Goal: Contribute content: Contribute content

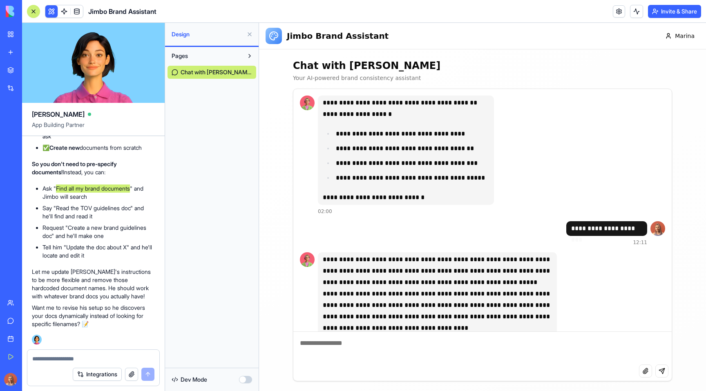
scroll to position [192, 0]
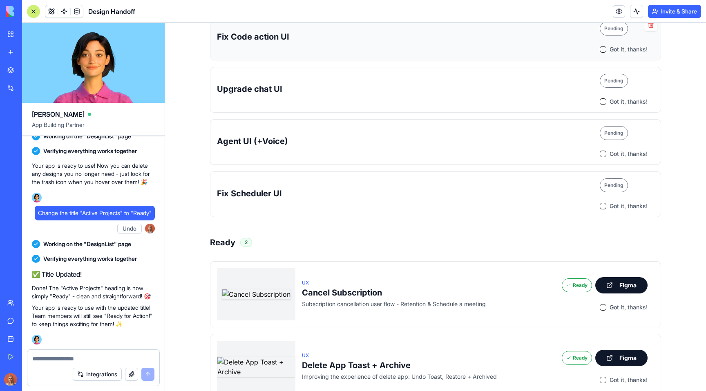
scroll to position [9, 0]
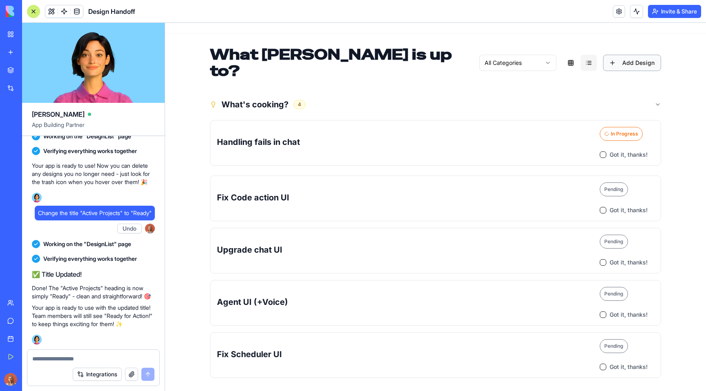
click at [615, 58] on button "Add Design" at bounding box center [632, 63] width 58 height 16
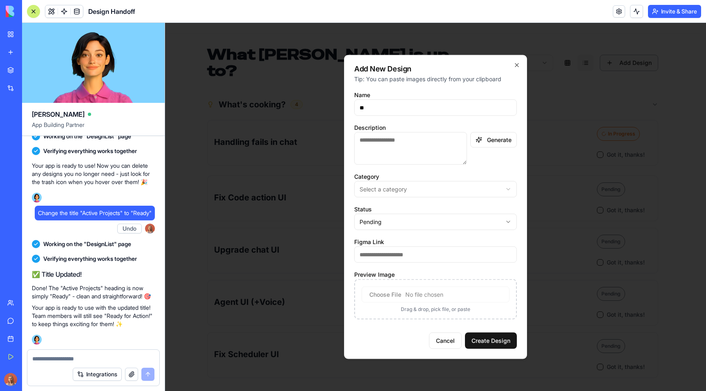
type input "*"
drag, startPoint x: 440, startPoint y: 107, endPoint x: 308, endPoint y: 104, distance: 131.6
click at [308, 104] on body "**********" at bounding box center [432, 315] width 535 height 605
type input "**********"
click at [393, 141] on textarea "Description" at bounding box center [410, 148] width 113 height 33
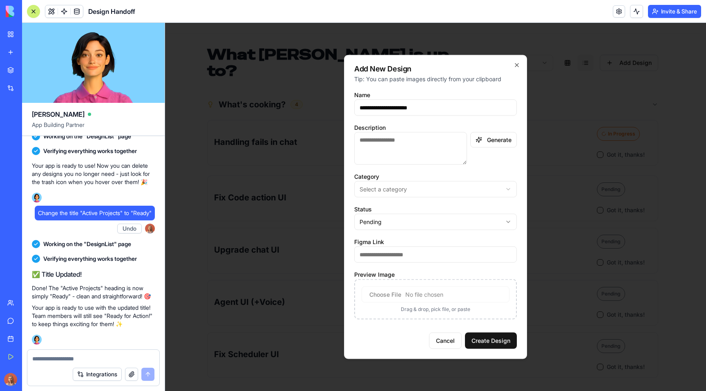
paste textarea "**********"
drag, startPoint x: 384, startPoint y: 105, endPoint x: 334, endPoint y: 107, distance: 49.9
click at [324, 107] on body "**********" at bounding box center [432, 315] width 535 height 605
drag, startPoint x: 385, startPoint y: 139, endPoint x: 415, endPoint y: 138, distance: 30.7
click at [415, 138] on textarea "**********" at bounding box center [410, 148] width 112 height 33
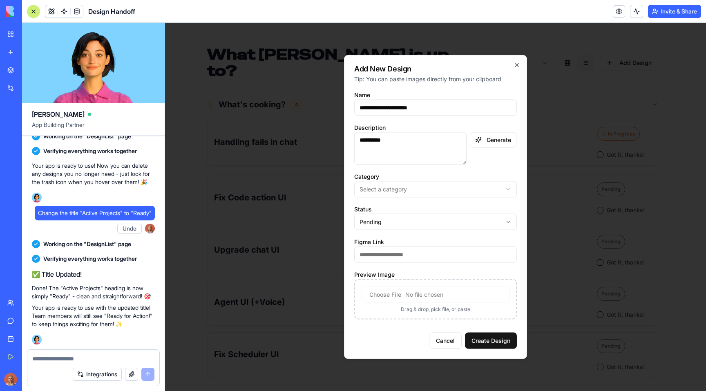
click at [413, 141] on textarea "**********" at bounding box center [410, 148] width 112 height 33
drag, startPoint x: 362, startPoint y: 140, endPoint x: 373, endPoint y: 154, distance: 17.5
click at [361, 141] on textarea "**********" at bounding box center [410, 148] width 112 height 33
click at [384, 137] on textarea "**********" at bounding box center [410, 148] width 112 height 33
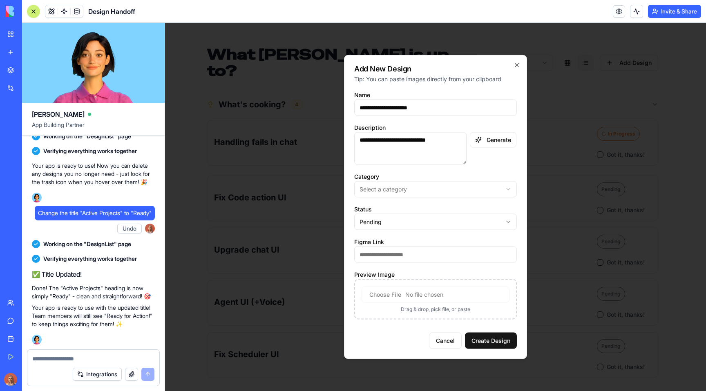
click at [402, 136] on textarea "**********" at bounding box center [410, 148] width 112 height 33
type textarea "**********"
drag, startPoint x: 384, startPoint y: 107, endPoint x: 346, endPoint y: 108, distance: 38.0
click at [346, 107] on div "**********" at bounding box center [435, 207] width 183 height 304
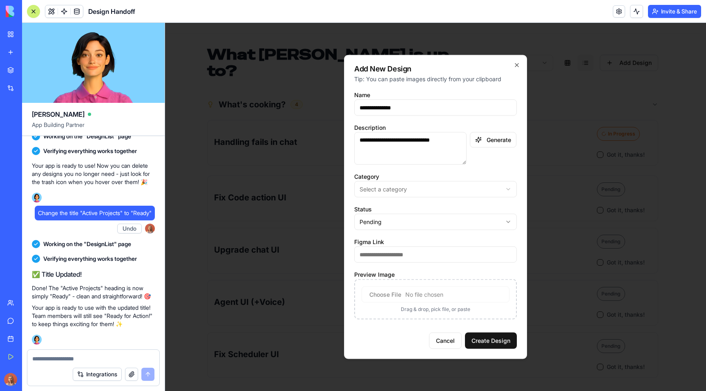
drag, startPoint x: 379, startPoint y: 107, endPoint x: 479, endPoint y: 110, distance: 100.5
click at [479, 110] on input "**********" at bounding box center [435, 108] width 163 height 16
type input "**********"
click at [453, 139] on textarea "**********" at bounding box center [410, 148] width 112 height 33
drag, startPoint x: 369, startPoint y: 148, endPoint x: 379, endPoint y: 159, distance: 15.1
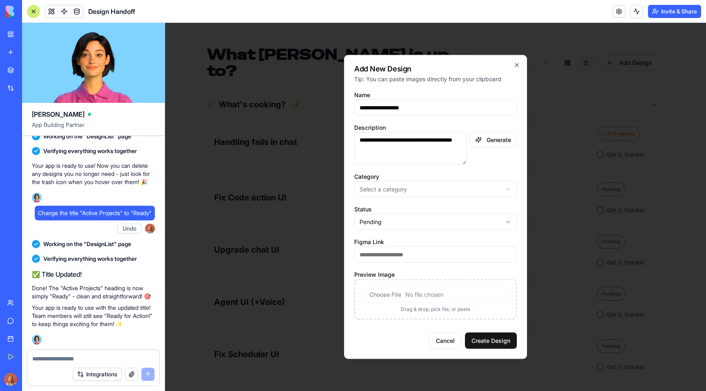
click at [369, 148] on textarea "**********" at bounding box center [410, 148] width 112 height 33
type textarea "**********"
click at [431, 185] on body "**********" at bounding box center [432, 315] width 535 height 605
click at [397, 254] on input "Figma Link" at bounding box center [435, 255] width 163 height 16
paste input "**********"
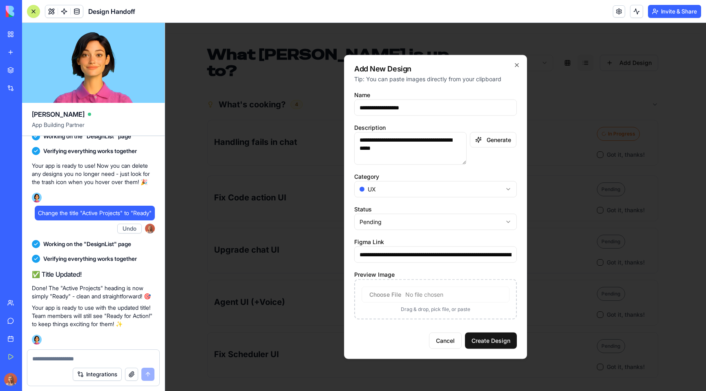
scroll to position [0, 187]
type input "**********"
click at [378, 294] on input "Preview Image" at bounding box center [436, 295] width 148 height 16
type input "**********"
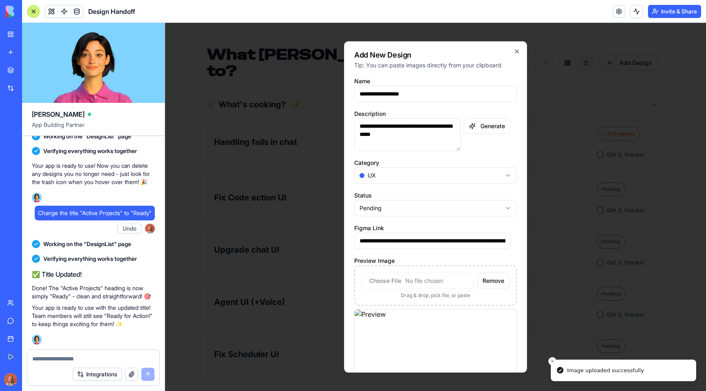
scroll to position [41, 0]
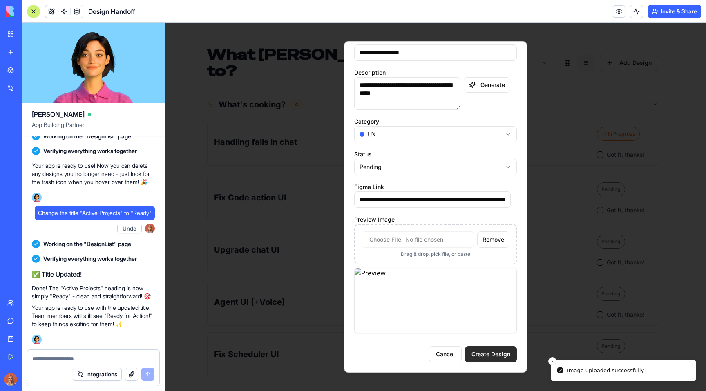
click at [493, 354] on button "Create Design" at bounding box center [491, 354] width 52 height 16
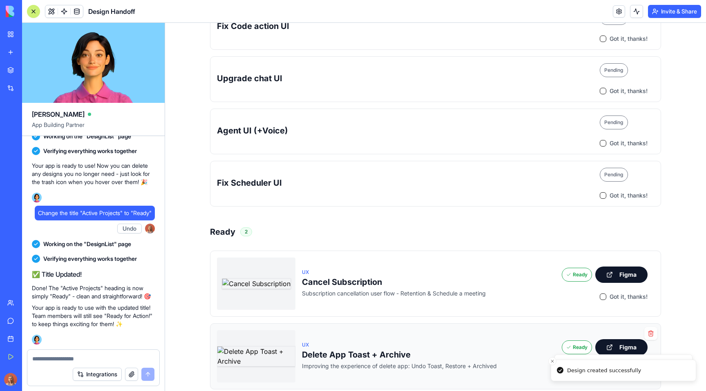
scroll to position [293, 0]
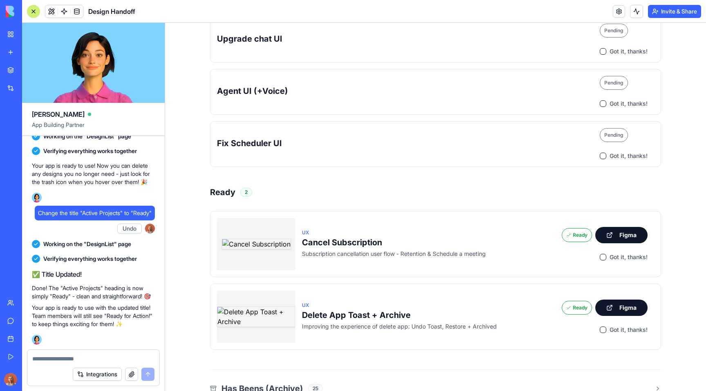
click at [677, 195] on div "What Marina is up to? All Categories Add Design What's cooking? 5 Handling fail…" at bounding box center [435, 69] width 541 height 678
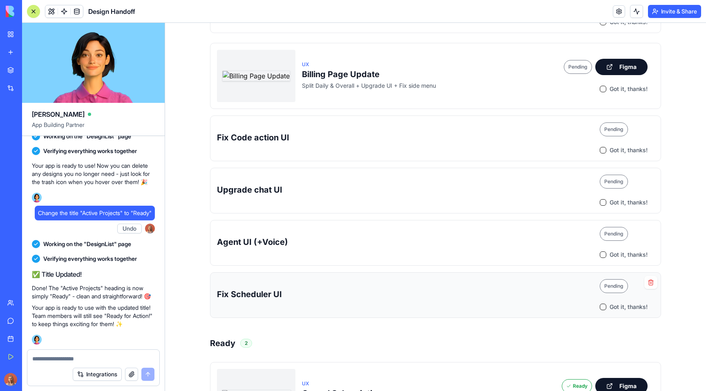
scroll to position [43, 0]
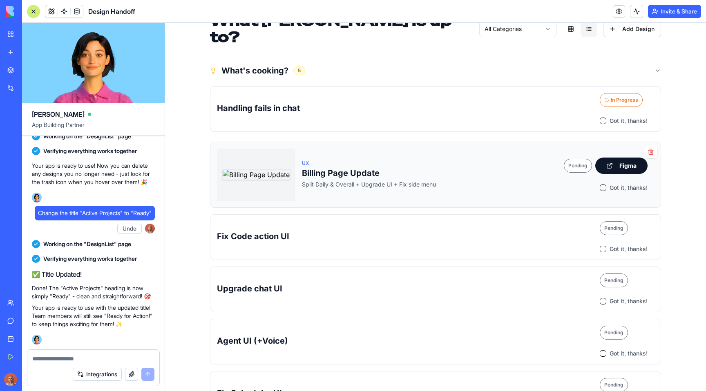
click at [500, 181] on p "Split Daily & Overall + Upgrade UI + Fix side menu" at bounding box center [429, 185] width 255 height 8
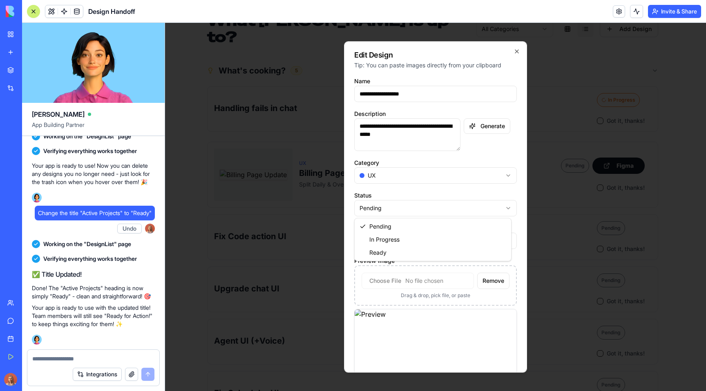
click at [390, 212] on body "**********" at bounding box center [432, 319] width 535 height 678
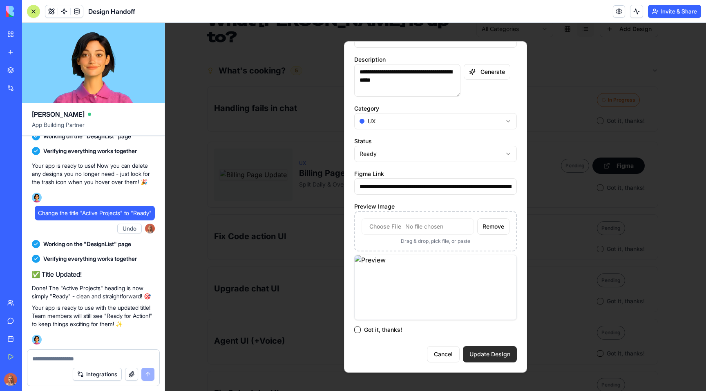
click at [475, 352] on button "Update Design" at bounding box center [490, 354] width 54 height 16
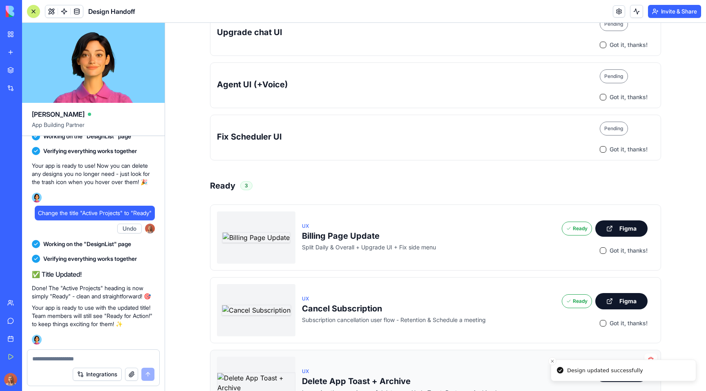
scroll to position [293, 0]
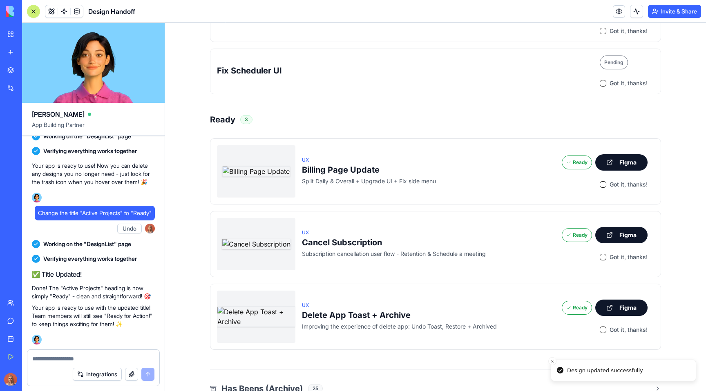
click at [673, 280] on div "What Marina is up to? All Categories Add Design What's cooking? 4 Handling fail…" at bounding box center [435, 69] width 541 height 678
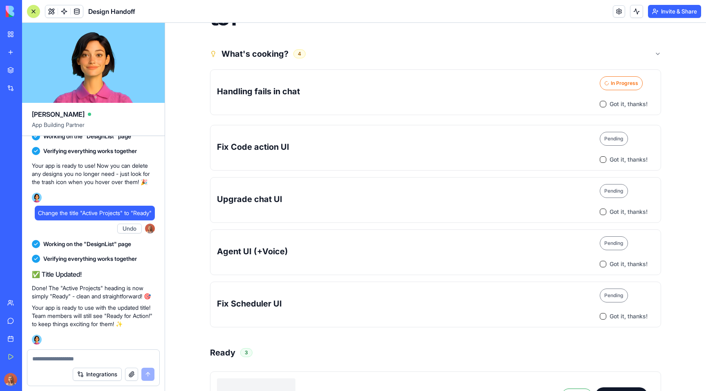
scroll to position [55, 0]
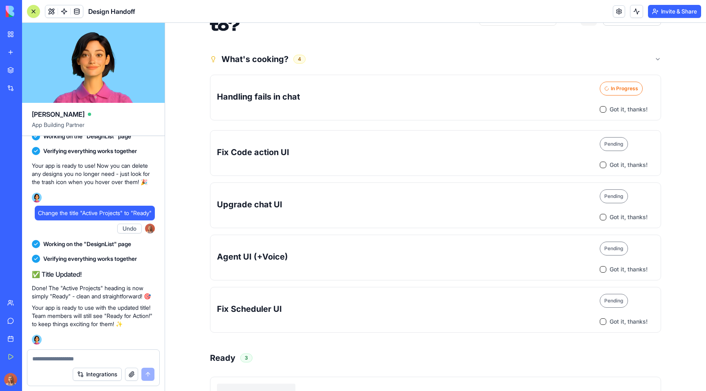
click at [30, 339] on div "Book a demo" at bounding box center [25, 339] width 11 height 8
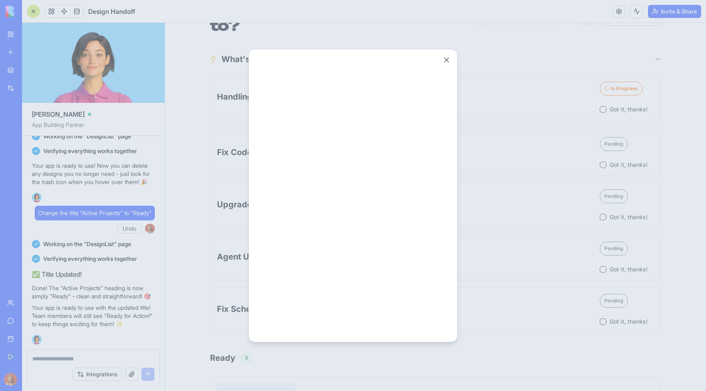
scroll to position [0, 0]
click at [513, 65] on div at bounding box center [353, 195] width 706 height 391
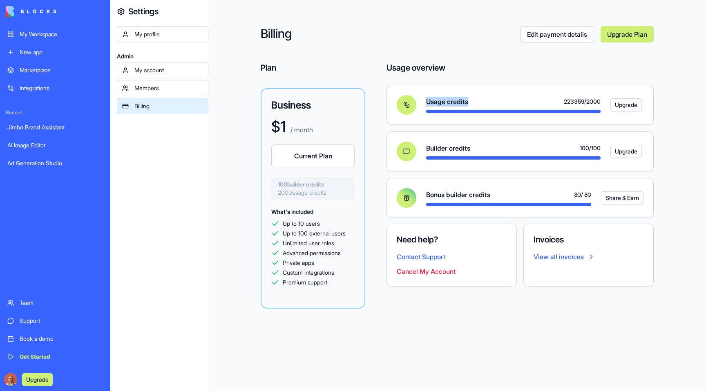
drag, startPoint x: 470, startPoint y: 101, endPoint x: 428, endPoint y: 102, distance: 41.7
click at [428, 102] on div "Usage credits 223359 / 2000" at bounding box center [513, 102] width 174 height 10
copy span "Usage credits"
click at [454, 96] on div "Usage credits 223359 / 2000 Upgrade" at bounding box center [515, 105] width 257 height 20
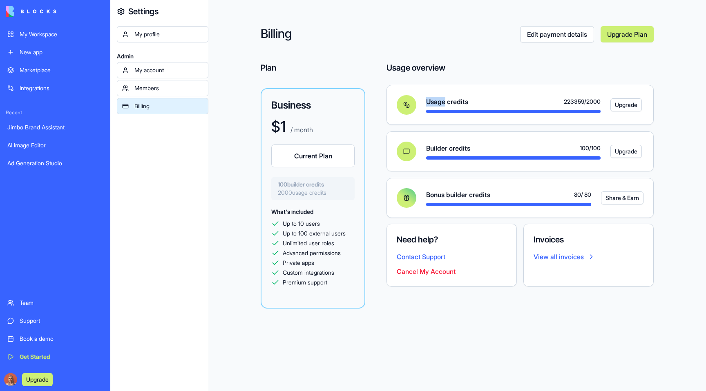
click at [474, 77] on div "Usage overview Usage credits 223359 / 2000 Upgrade Builder credits 100 / 100 Up…" at bounding box center [519, 143] width 267 height 162
click at [554, 101] on div "Usage credits 223359 / 2000" at bounding box center [513, 102] width 174 height 10
copy span "223359"
click at [590, 100] on span "223359 / 2000" at bounding box center [582, 102] width 37 height 8
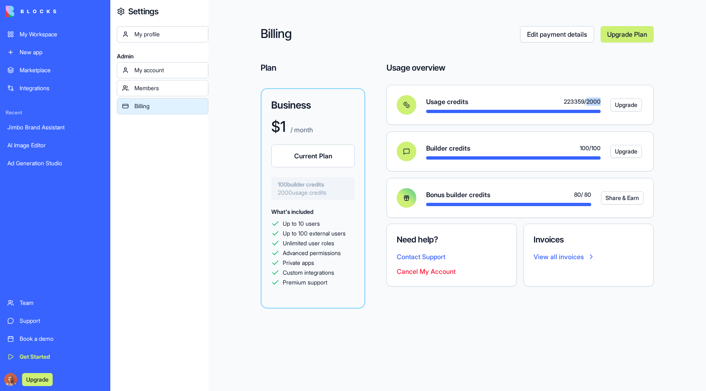
click at [590, 100] on span "223359 / 2000" at bounding box center [582, 102] width 37 height 8
copy span "2000"
click at [294, 211] on span "What's included" at bounding box center [292, 211] width 42 height 7
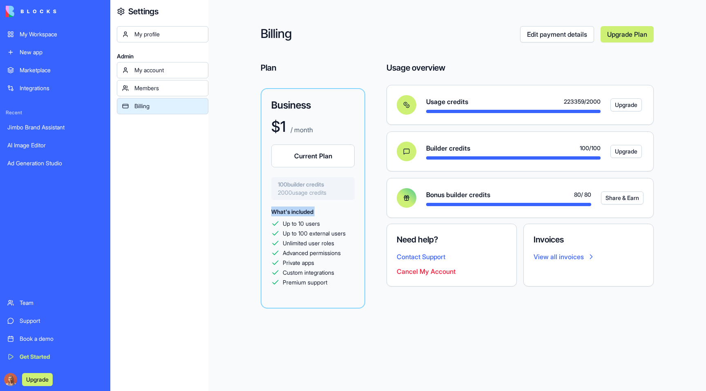
drag, startPoint x: 321, startPoint y: 211, endPoint x: 322, endPoint y: 217, distance: 6.3
click at [322, 217] on div "Billing Edit payment details Upgrade Plan Plan Business $ 1 / month Current Pla…" at bounding box center [457, 195] width 498 height 391
copy div "What's included"
drag, startPoint x: 258, startPoint y: 218, endPoint x: 342, endPoint y: 226, distance: 84.6
click at [342, 226] on div "Billing Edit payment details Upgrade Plan Plan Business $ 1 / month Current Pla…" at bounding box center [457, 195] width 498 height 391
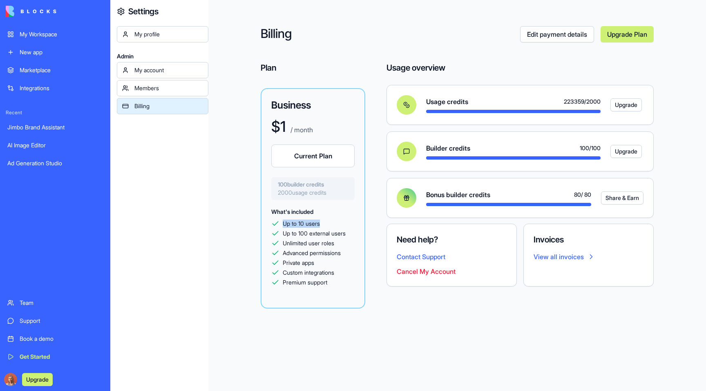
copy span "Up to 10 users"
click at [363, 232] on div "Billing Edit payment details Upgrade Plan Plan Business $ 1 / month Current Pla…" at bounding box center [457, 195] width 498 height 391
copy span "Up to 100 external users"
drag, startPoint x: 347, startPoint y: 247, endPoint x: 353, endPoint y: 247, distance: 5.3
click at [353, 247] on div "Billing Edit payment details Upgrade Plan Plan Business $ 1 / month Current Pla…" at bounding box center [457, 195] width 498 height 391
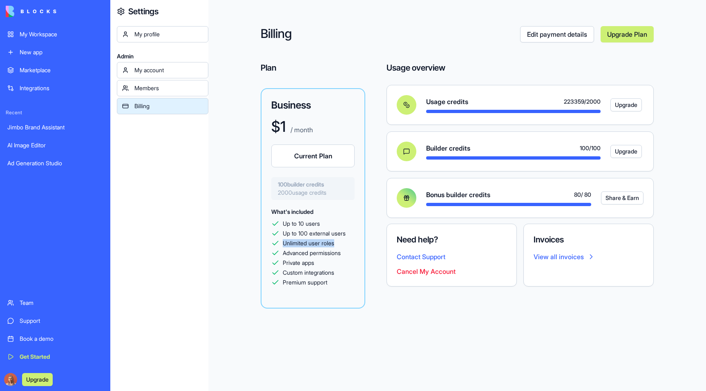
copy span "Unlimited user roles"
drag, startPoint x: 259, startPoint y: 254, endPoint x: 358, endPoint y: 257, distance: 98.9
click at [358, 257] on div "Billing Edit payment details Upgrade Plan Plan Business $ 1 / month Current Pla…" at bounding box center [457, 195] width 498 height 391
copy span "Advanced permissions"
drag, startPoint x: 254, startPoint y: 265, endPoint x: 330, endPoint y: 261, distance: 76.5
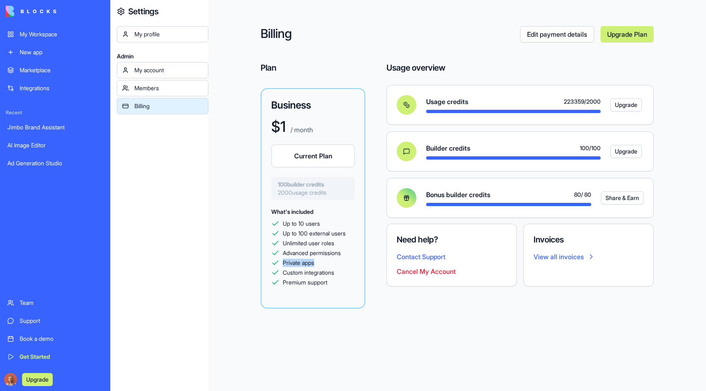
click at [330, 261] on div "Billing Edit payment details Upgrade Plan Plan Business $ 1 / month Current Pla…" at bounding box center [457, 195] width 498 height 391
copy span "Private apps"
drag, startPoint x: 269, startPoint y: 270, endPoint x: 356, endPoint y: 269, distance: 87.0
click at [356, 269] on div "Billing Edit payment details Upgrade Plan Plan Business $ 1 / month Current Pla…" at bounding box center [457, 195] width 498 height 391
copy span "Custom integrations"
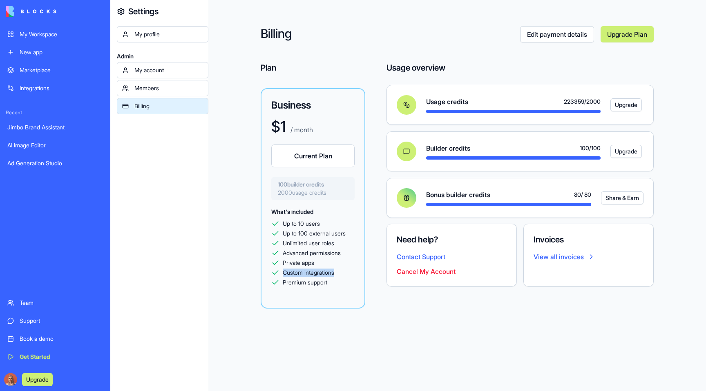
click at [302, 286] on span "Premium support" at bounding box center [305, 283] width 45 height 8
drag, startPoint x: 264, startPoint y: 279, endPoint x: 346, endPoint y: 279, distance: 81.3
click at [346, 279] on div "Billing Edit payment details Upgrade Plan Plan Business $ 1 / month Current Pla…" at bounding box center [457, 195] width 498 height 391
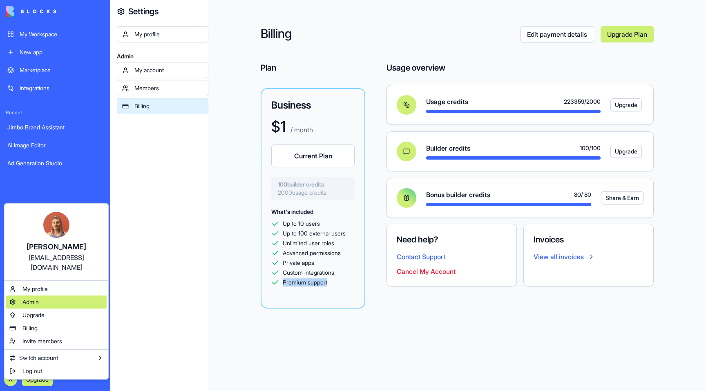
click at [46, 296] on div "Admin" at bounding box center [56, 302] width 100 height 13
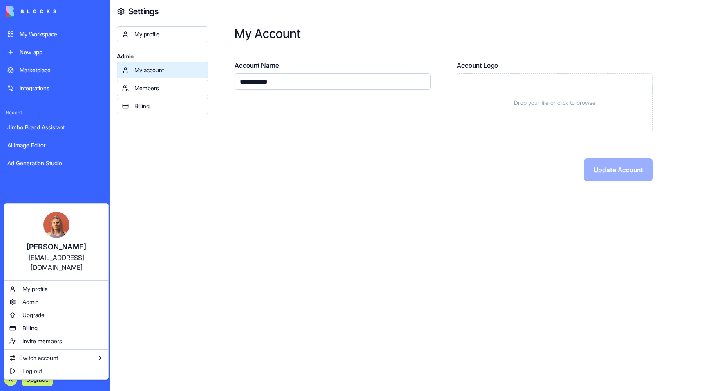
click at [55, 246] on div "[PERSON_NAME]" at bounding box center [56, 246] width 87 height 11
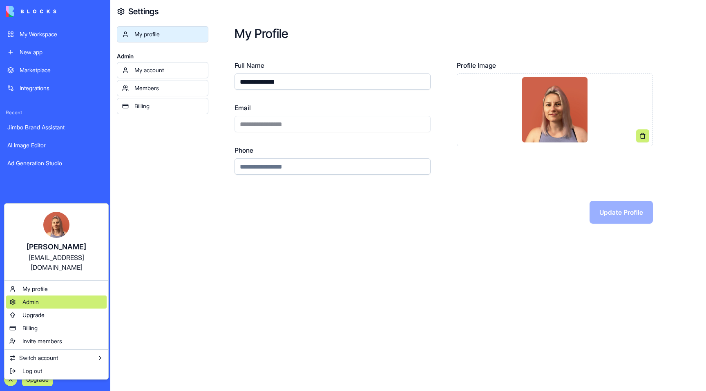
click at [65, 296] on div "Admin" at bounding box center [56, 302] width 100 height 13
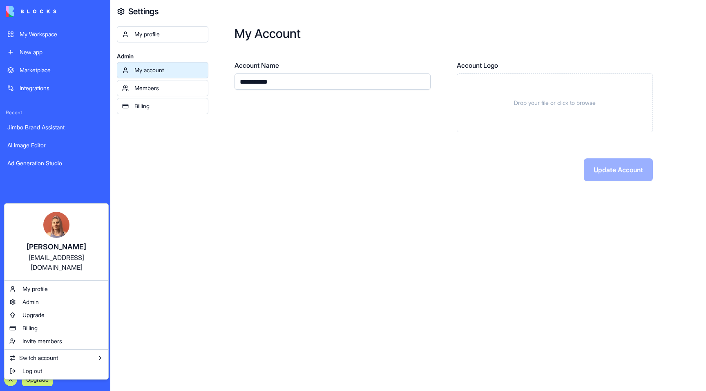
click at [196, 37] on html "**********" at bounding box center [353, 195] width 706 height 391
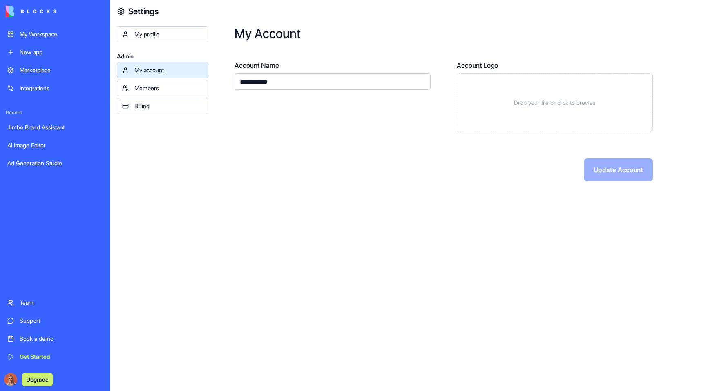
click at [190, 38] on div "My profile" at bounding box center [168, 34] width 69 height 8
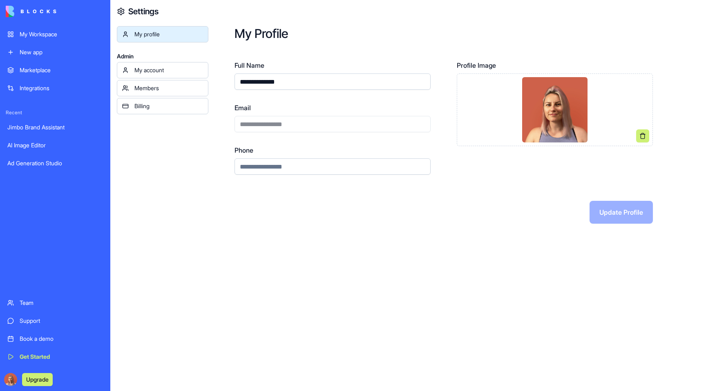
click at [152, 106] on div "Billing" at bounding box center [168, 106] width 69 height 8
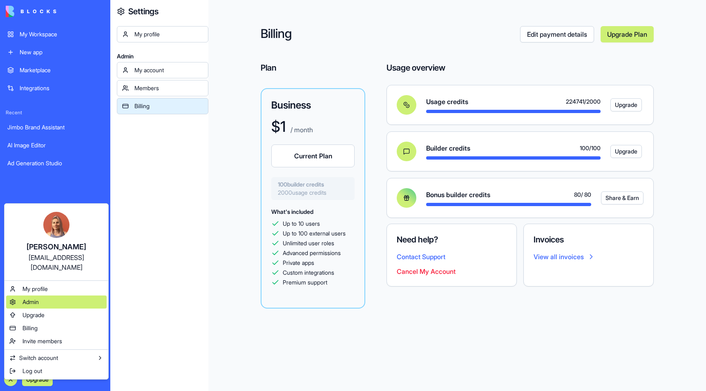
click at [45, 297] on div "Admin" at bounding box center [56, 302] width 100 height 13
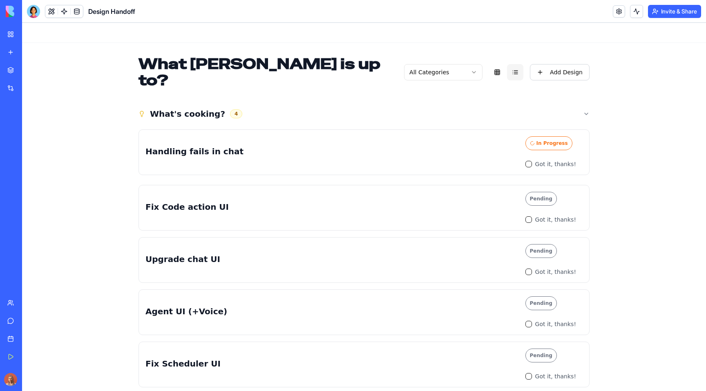
click at [35, 344] on link "Book a demo" at bounding box center [18, 339] width 33 height 16
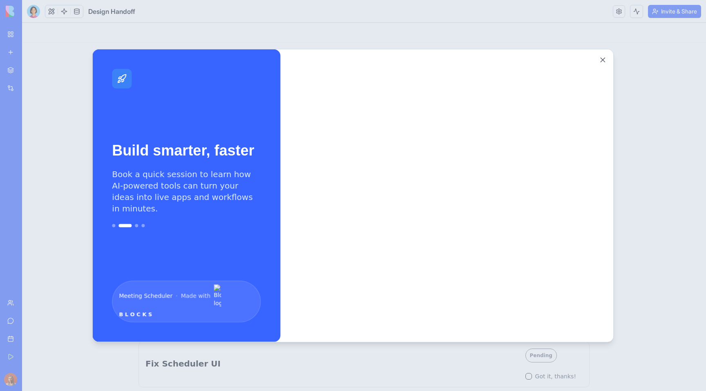
click at [652, 118] on div at bounding box center [353, 195] width 706 height 391
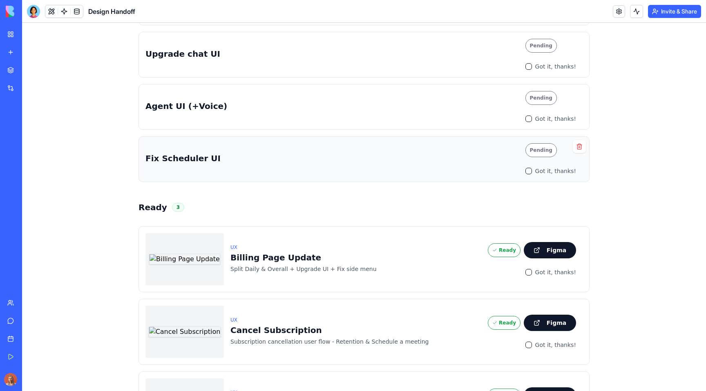
scroll to position [384, 0]
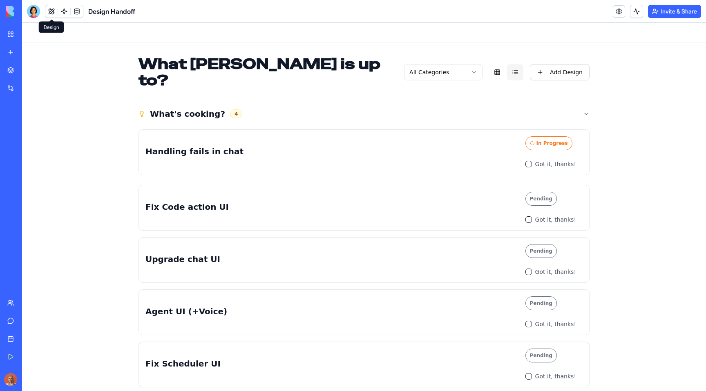
click at [51, 13] on button at bounding box center [51, 11] width 12 height 12
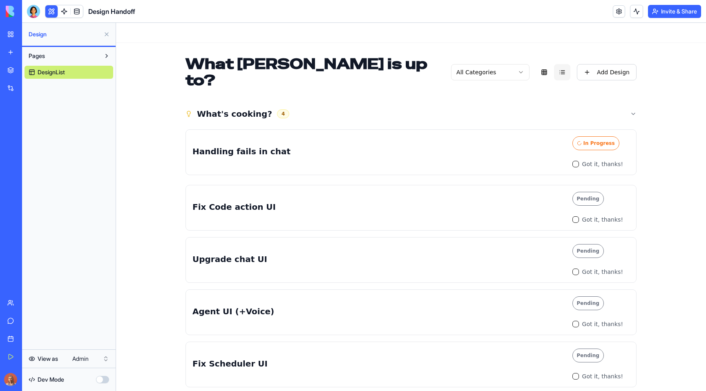
click at [91, 360] on html "My Workspace New app Marketplace Integrations Recent Jimbo Brand Assistant AI I…" at bounding box center [353, 195] width 706 height 391
click at [26, 8] on header "Design Handoff Invite & Share" at bounding box center [364, 11] width 684 height 23
click at [28, 7] on div at bounding box center [33, 11] width 13 height 13
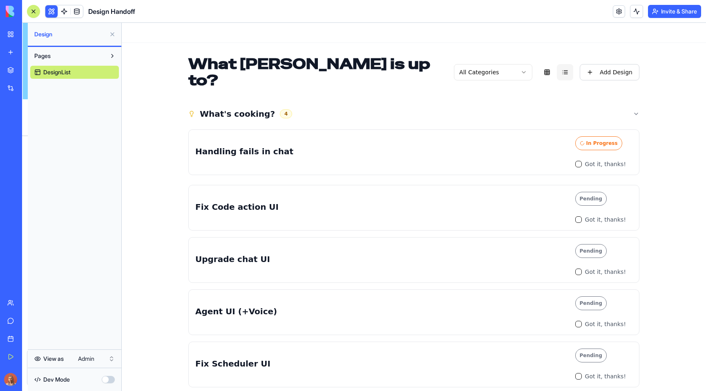
scroll to position [15961, 0]
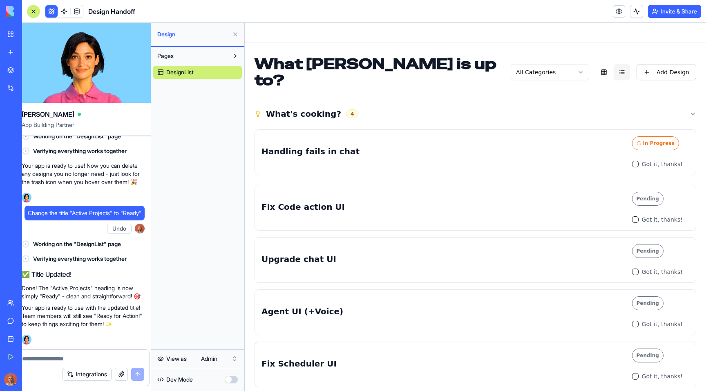
click at [31, 9] on div at bounding box center [33, 11] width 7 height 7
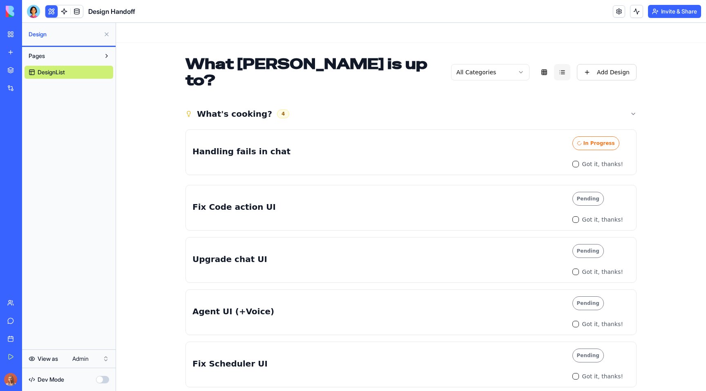
click at [30, 9] on div at bounding box center [33, 11] width 13 height 13
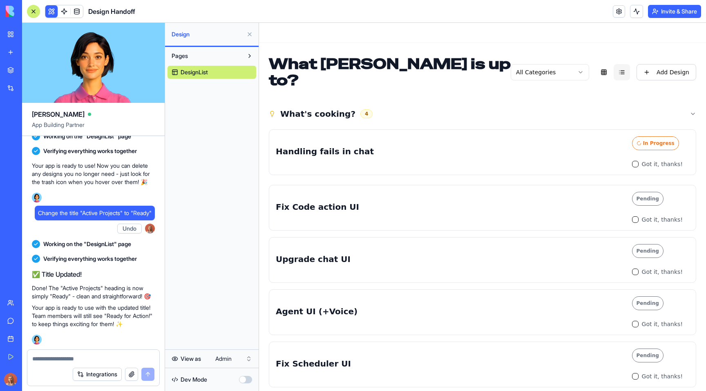
click at [100, 358] on textarea at bounding box center [93, 359] width 122 height 8
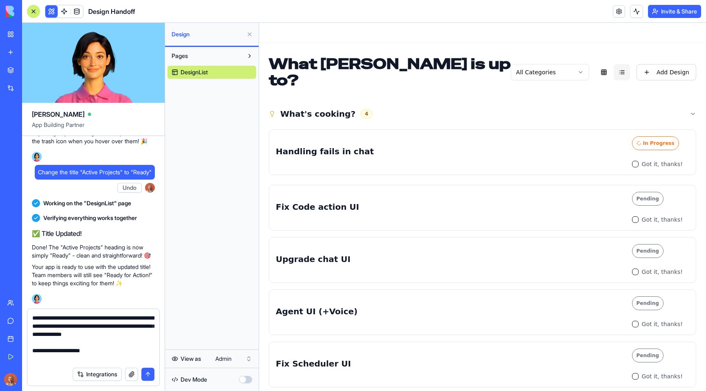
click at [219, 354] on html "My Workspace New app Marketplace Integrations Recent Jimbo Brand Assistant AI I…" at bounding box center [353, 195] width 706 height 391
click at [634, 39] on html "My Workspace New app Marketplace Integrations Recent Jimbo Brand Assistant AI I…" at bounding box center [353, 195] width 706 height 391
click at [667, 13] on button "Invite & Share" at bounding box center [674, 11] width 53 height 13
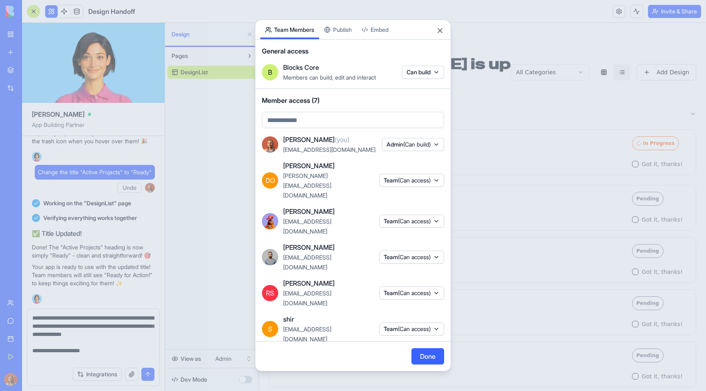
click at [305, 130] on body "My Workspace New app Marketplace Integrations Recent Jimbo Brand Assistant AI I…" at bounding box center [353, 195] width 706 height 391
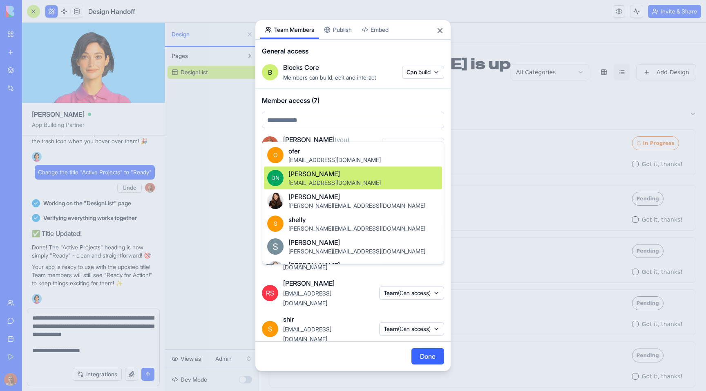
click at [312, 178] on span "Don Neumark" at bounding box center [313, 174] width 51 height 10
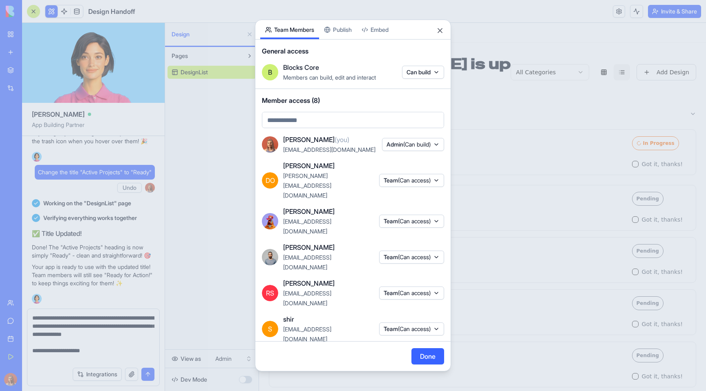
drag, startPoint x: 330, startPoint y: 333, endPoint x: 282, endPoint y: 333, distance: 48.2
copy span "don@blocks.diy"
click at [438, 361] on button "Done" at bounding box center [427, 356] width 33 height 16
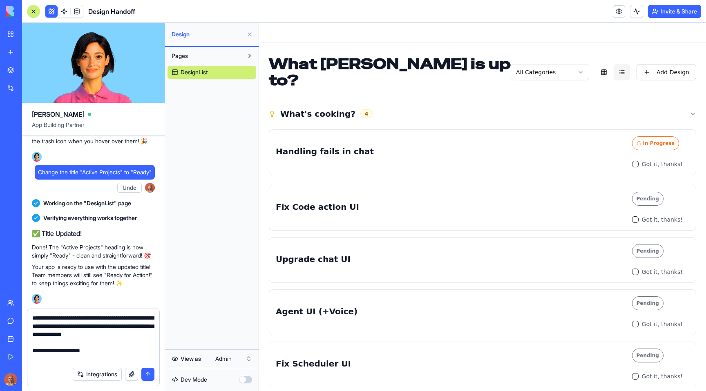
click at [119, 357] on textarea "**********" at bounding box center [93, 338] width 122 height 49
paste textarea "**********"
drag, startPoint x: 76, startPoint y: 351, endPoint x: 32, endPoint y: 341, distance: 45.2
click at [32, 341] on div "**********" at bounding box center [93, 336] width 132 height 54
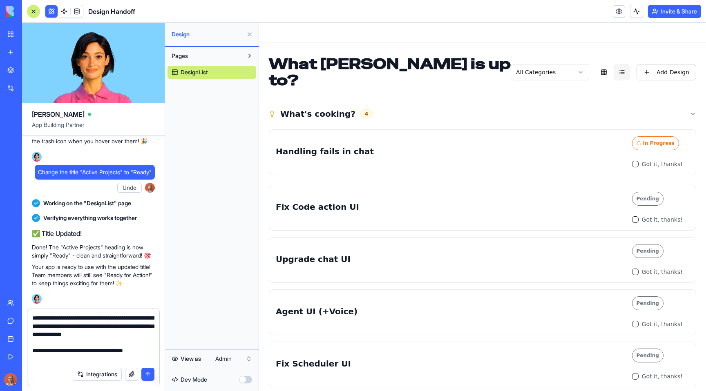
scroll to position [7, 0]
type textarea "**********"
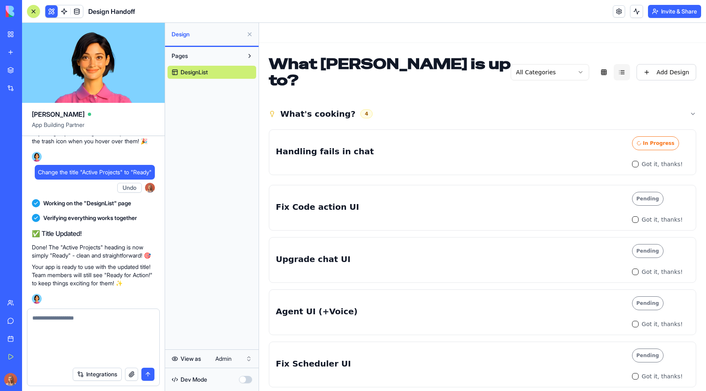
scroll to position [16025, 0]
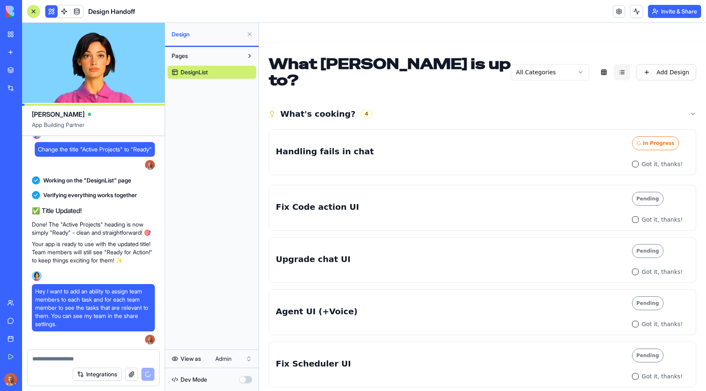
click at [252, 38] on button at bounding box center [249, 34] width 13 height 13
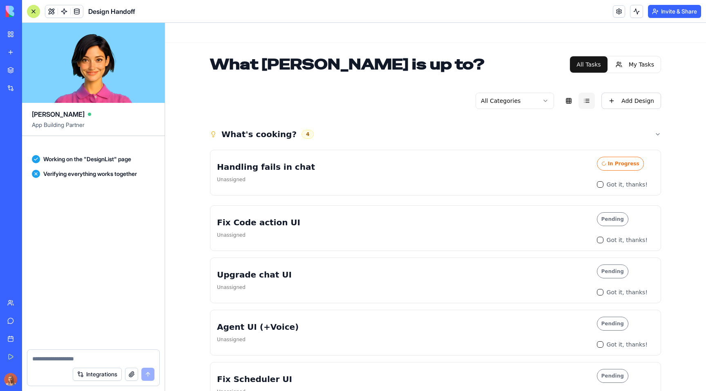
scroll to position [16518, 0]
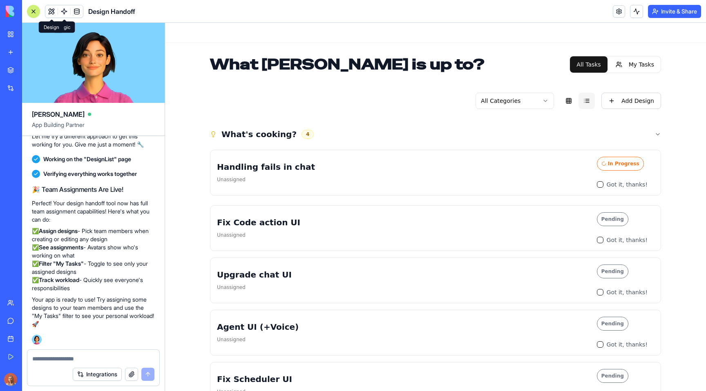
click at [49, 7] on button at bounding box center [51, 11] width 12 height 12
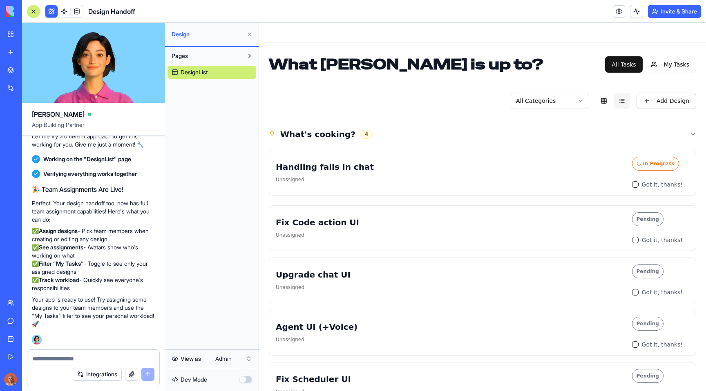
click at [49, 7] on button at bounding box center [51, 11] width 12 height 12
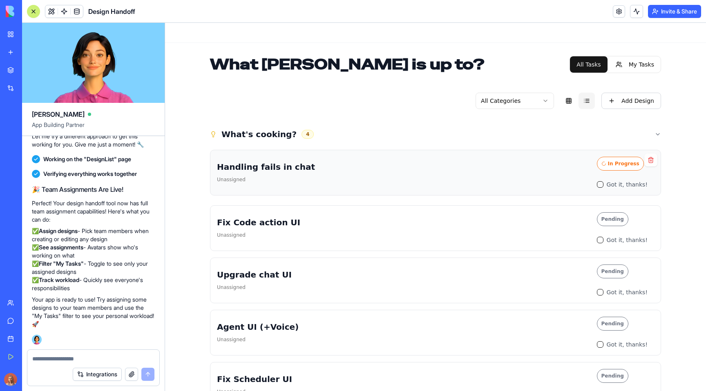
click at [555, 169] on h3 "Handling fails in chat" at bounding box center [403, 166] width 373 height 11
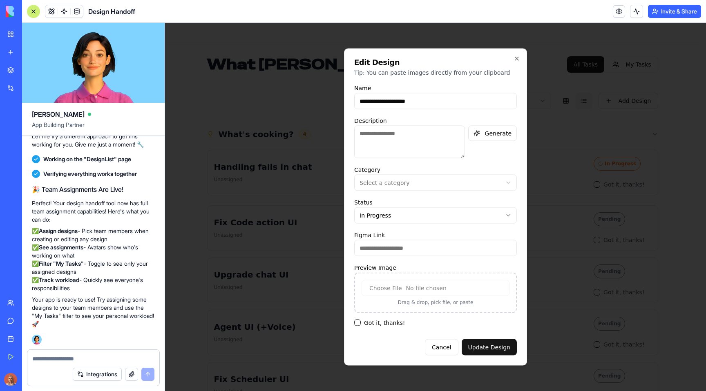
click at [585, 152] on div at bounding box center [435, 207] width 541 height 368
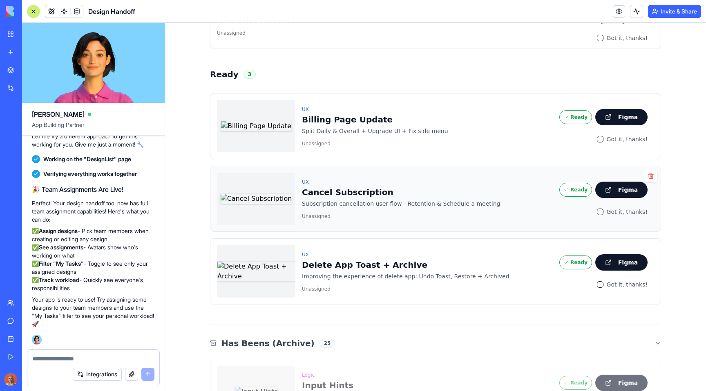
scroll to position [373, 0]
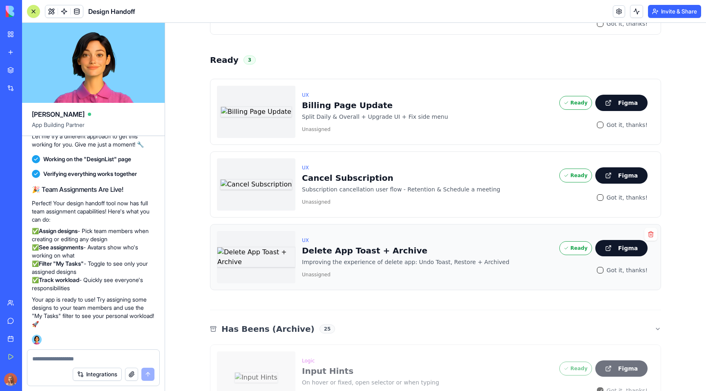
click at [532, 263] on p "Improving the experience of delete app: Undo Toast, Restore + Archived" at bounding box center [427, 262] width 251 height 8
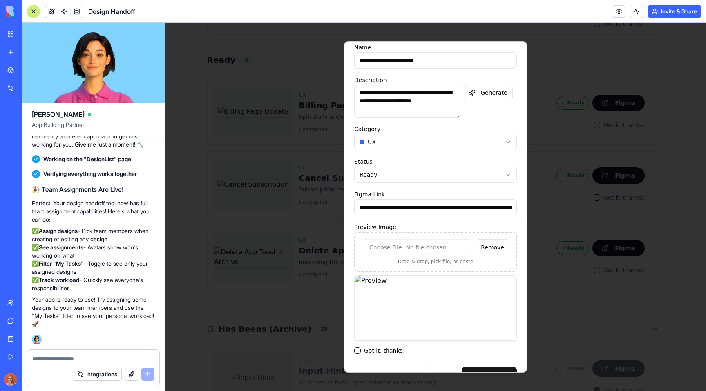
scroll to position [39, 0]
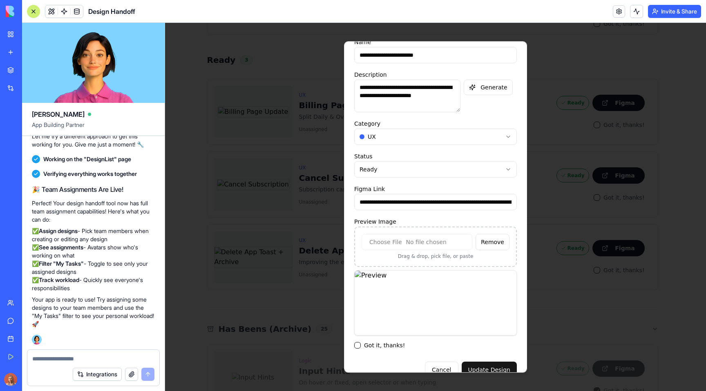
click at [551, 287] on div at bounding box center [435, 207] width 541 height 368
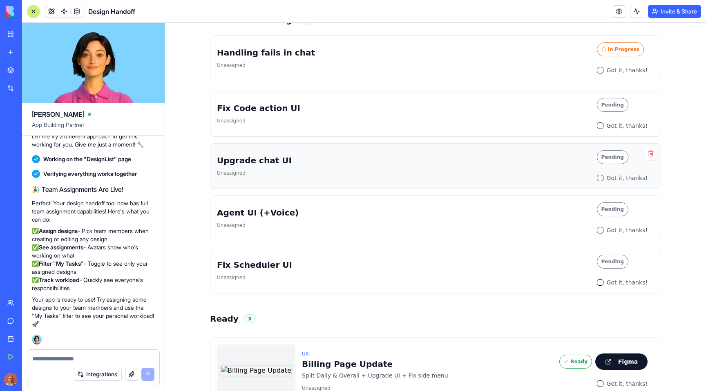
scroll to position [0, 0]
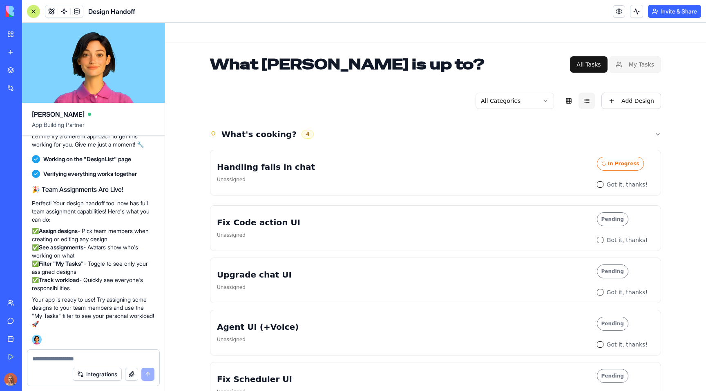
click at [623, 64] on button "My Tasks" at bounding box center [634, 64] width 51 height 16
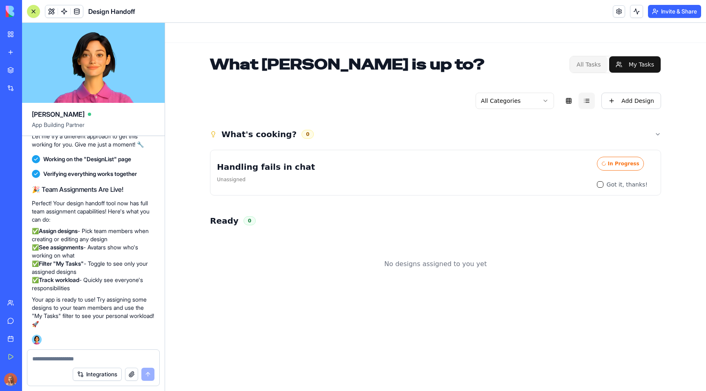
click at [586, 65] on button "All Tasks" at bounding box center [588, 64] width 37 height 16
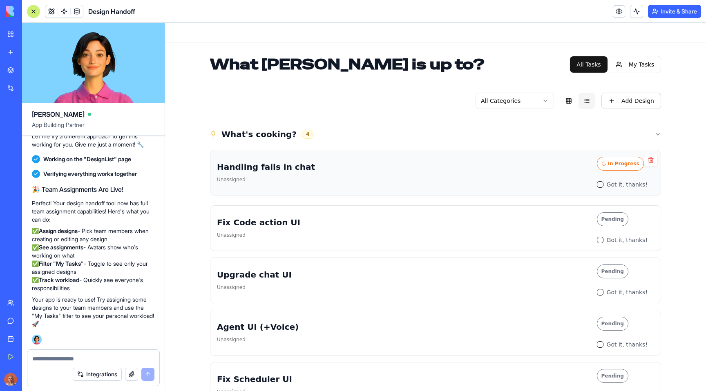
click at [469, 183] on div "Handling fails in chat Unassigned" at bounding box center [403, 172] width 373 height 23
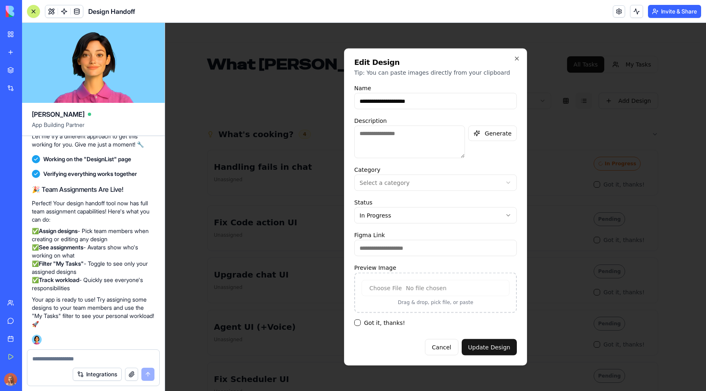
click at [561, 113] on div at bounding box center [435, 207] width 541 height 368
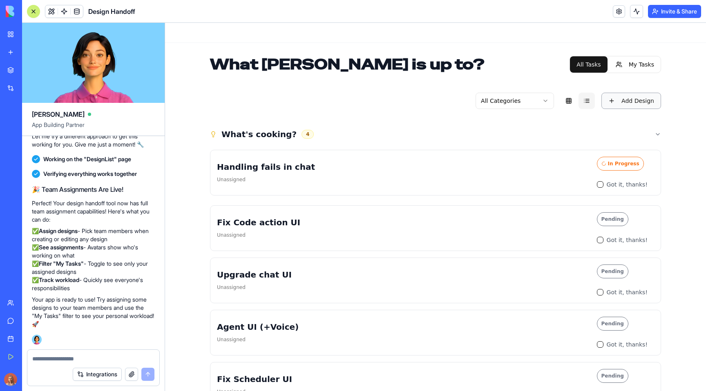
click at [621, 103] on button "Add Design" at bounding box center [631, 101] width 60 height 16
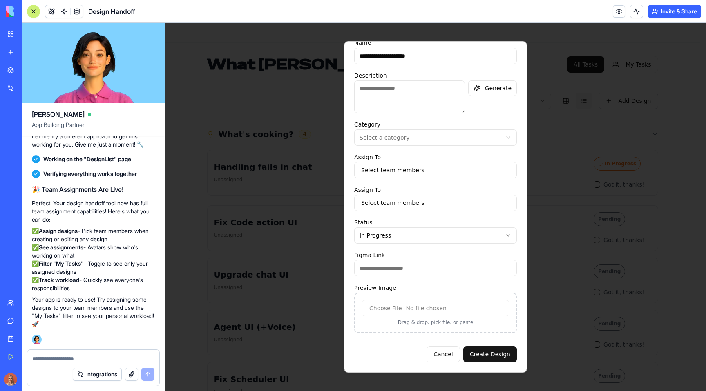
scroll to position [15, 0]
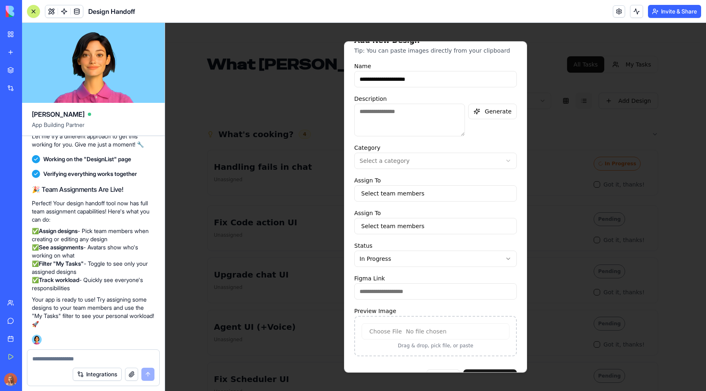
click at [536, 214] on div at bounding box center [435, 207] width 541 height 368
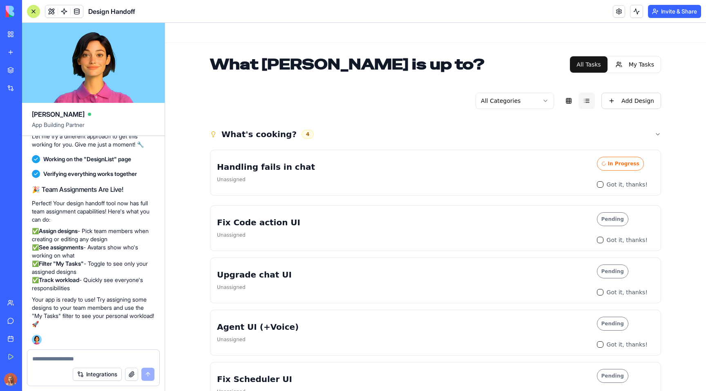
click at [89, 354] on div at bounding box center [93, 356] width 132 height 13
click at [87, 357] on textarea at bounding box center [93, 359] width 122 height 8
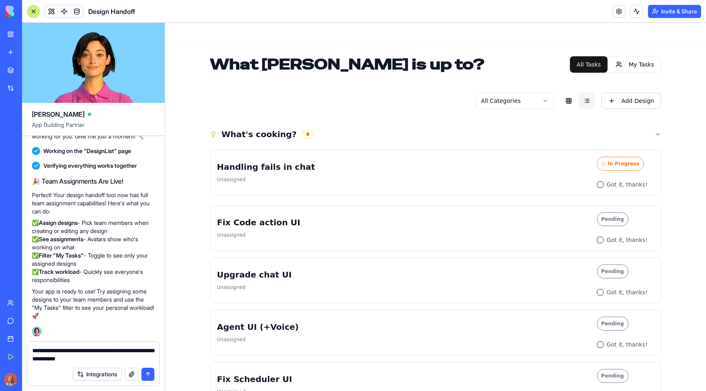
type textarea "**********"
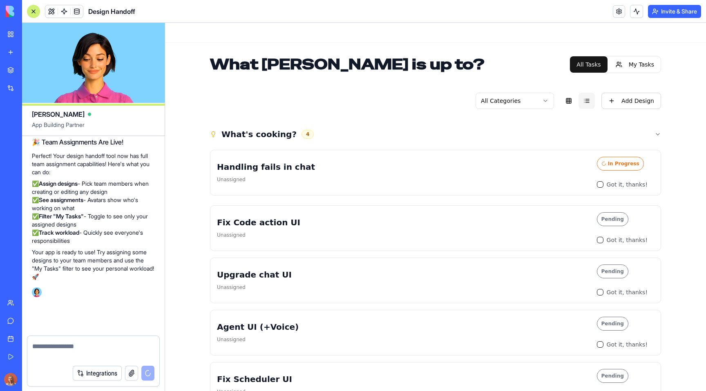
scroll to position [16557, 0]
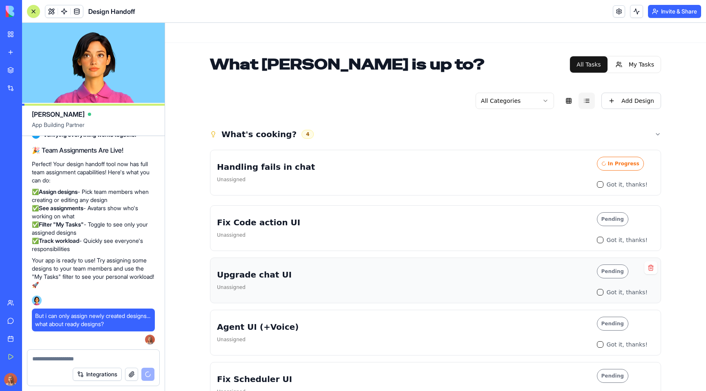
click at [482, 291] on div "Upgrade chat UI Unassigned" at bounding box center [403, 280] width 373 height 23
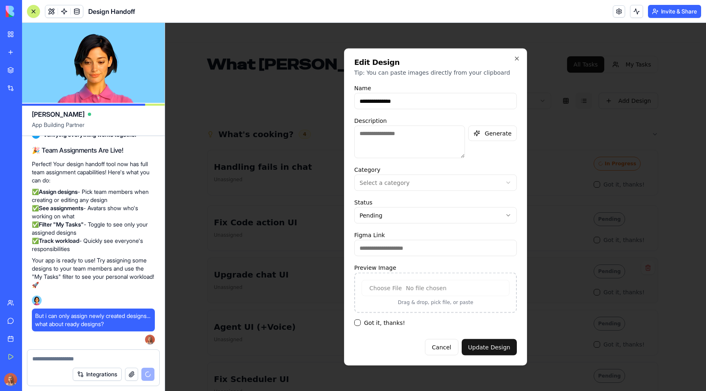
click at [444, 292] on input "Preview Image" at bounding box center [436, 288] width 148 height 16
click at [549, 116] on div at bounding box center [435, 207] width 541 height 368
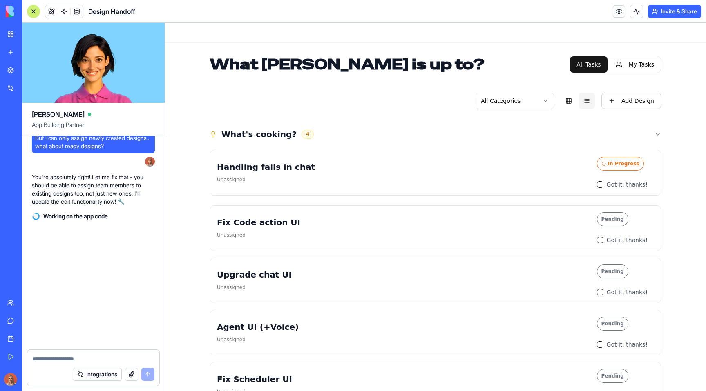
scroll to position [16744, 0]
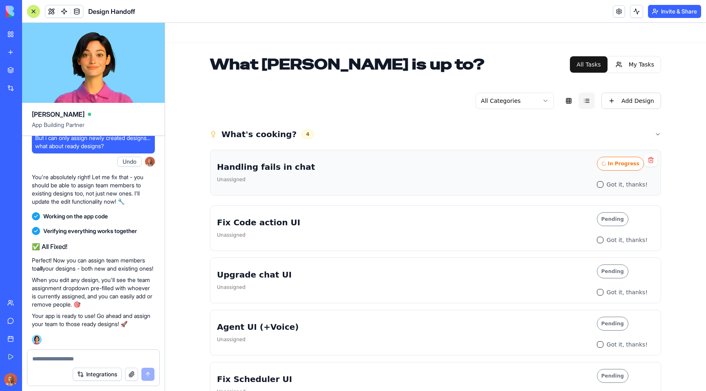
click at [366, 165] on h3 "Handling fails in chat" at bounding box center [403, 166] width 373 height 11
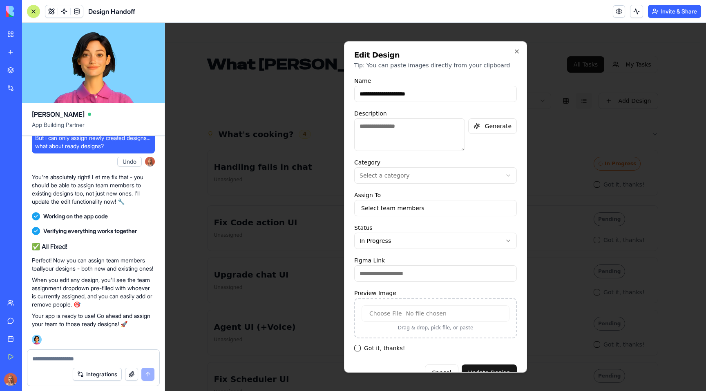
click at [279, 177] on div at bounding box center [435, 207] width 541 height 368
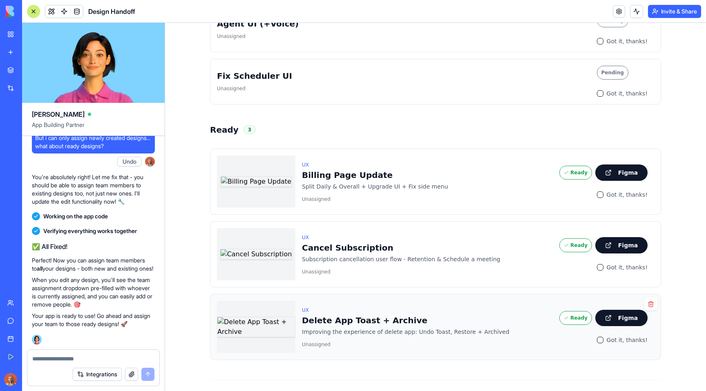
scroll to position [346, 0]
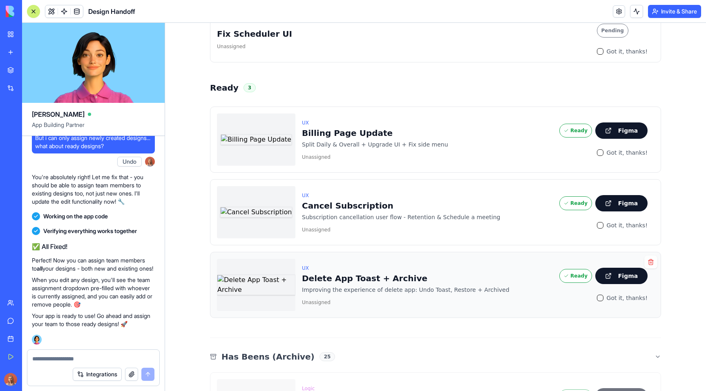
click at [462, 291] on p "Improving the experience of delete app: Undo Toast, Restore + Archived" at bounding box center [427, 290] width 251 height 8
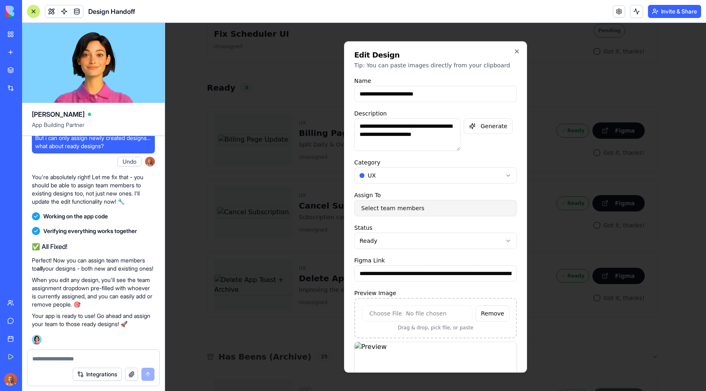
scroll to position [5, 0]
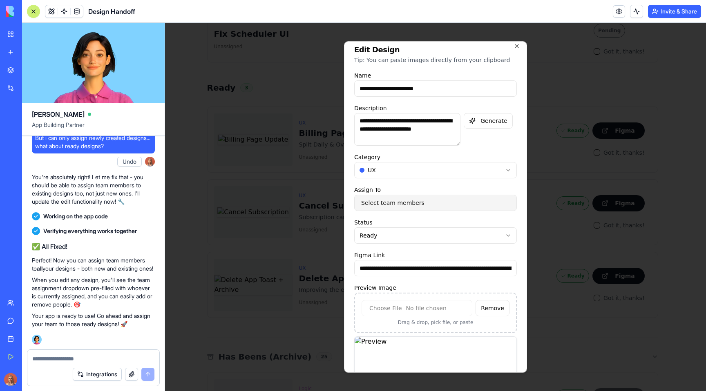
click at [421, 202] on button "Select team members" at bounding box center [435, 203] width 163 height 16
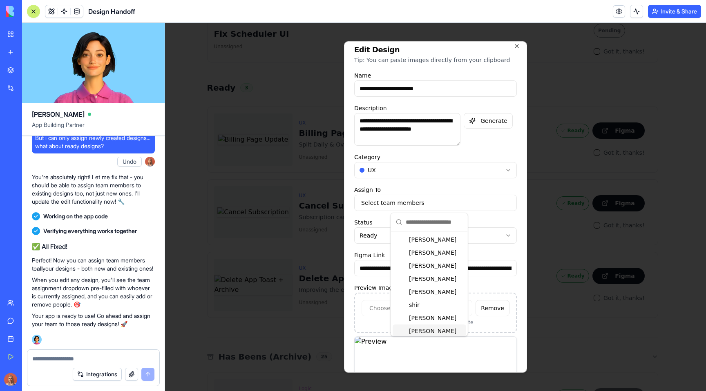
click at [432, 328] on div "Don Neumark" at bounding box center [430, 331] width 74 height 13
click at [489, 212] on form "**********" at bounding box center [435, 258] width 163 height 374
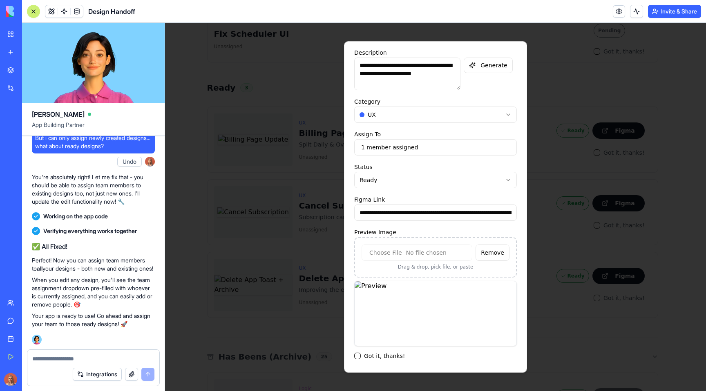
scroll to position [87, 0]
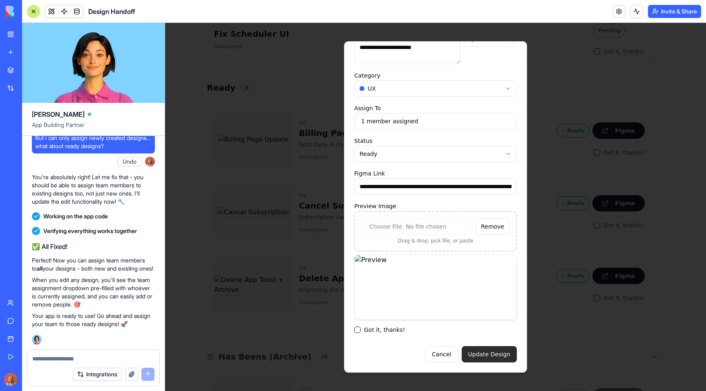
click at [485, 354] on button "Update Design" at bounding box center [490, 354] width 56 height 16
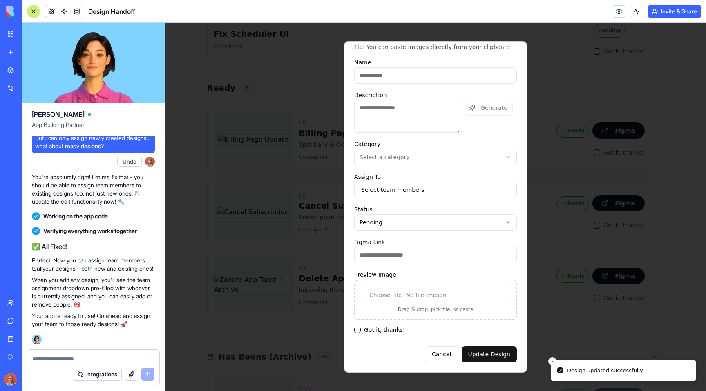
scroll to position [18, 0]
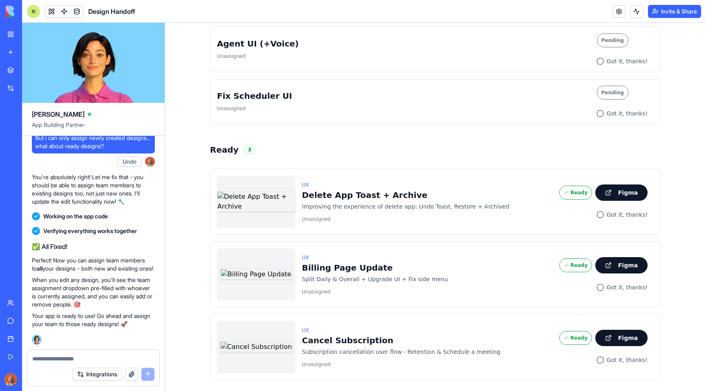
scroll to position [0, 0]
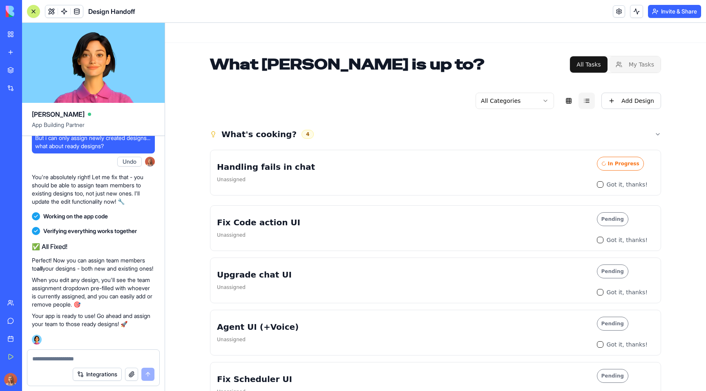
click at [642, 62] on button "My Tasks" at bounding box center [634, 64] width 51 height 16
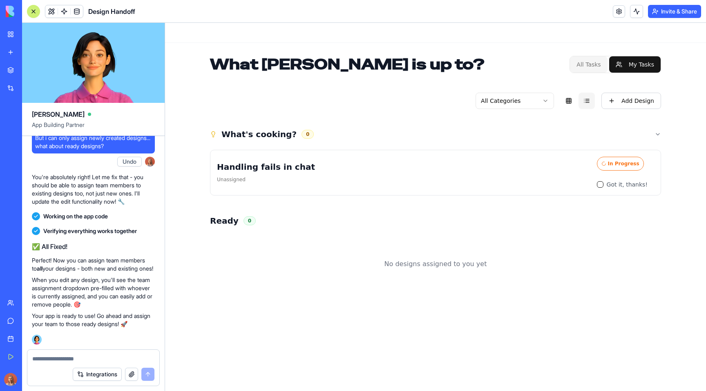
click at [592, 61] on button "All Tasks" at bounding box center [588, 64] width 37 height 16
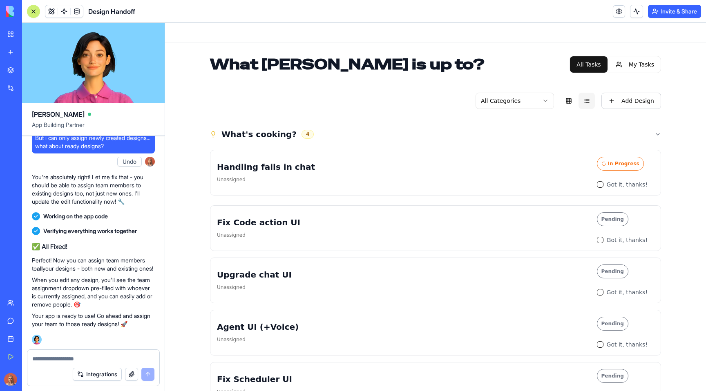
click at [54, 8] on button at bounding box center [51, 11] width 12 height 12
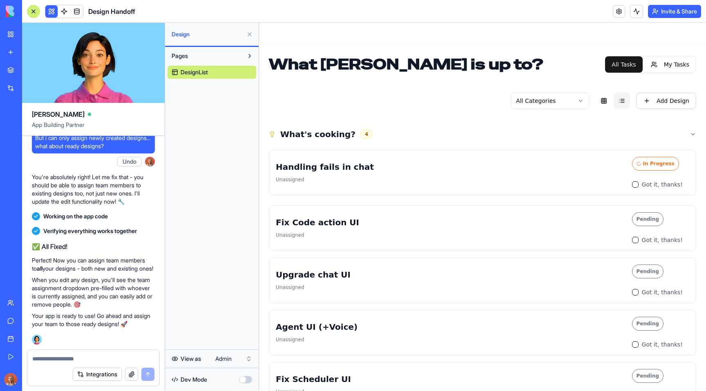
click at [229, 357] on html "My Workspace New app Marketplace Integrations Recent Jimbo Brand Assistant AI I…" at bounding box center [353, 195] width 706 height 391
click at [662, 58] on button "My Tasks" at bounding box center [669, 64] width 51 height 16
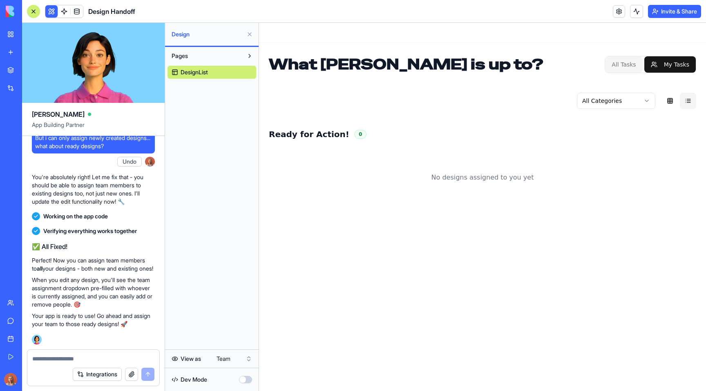
click at [627, 60] on button "All Tasks" at bounding box center [623, 64] width 37 height 16
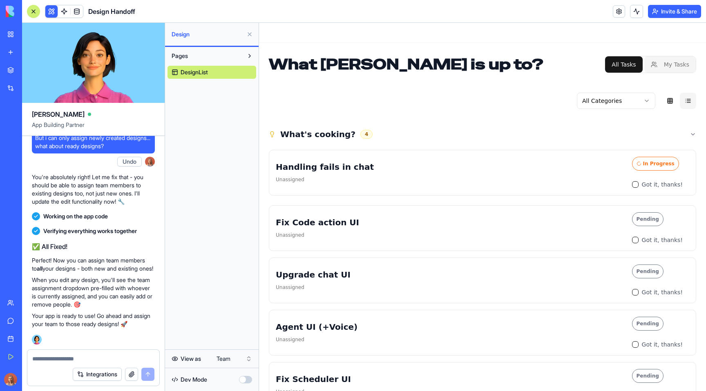
click at [664, 60] on button "My Tasks" at bounding box center [669, 64] width 51 height 16
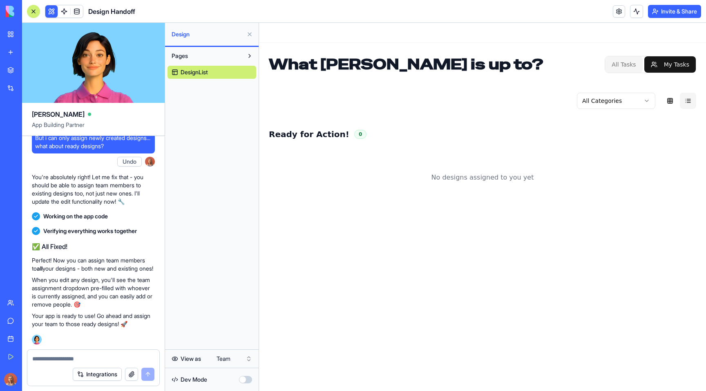
click at [629, 65] on button "All Tasks" at bounding box center [623, 64] width 37 height 16
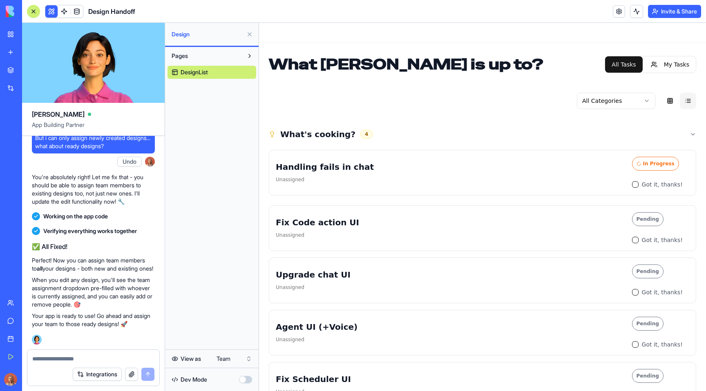
click at [228, 361] on html "My Workspace New app Marketplace Integrations Recent Jimbo Brand Assistant AI I…" at bounding box center [353, 195] width 706 height 391
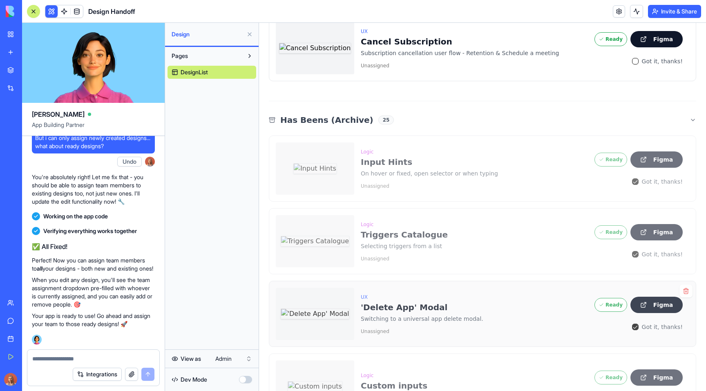
scroll to position [798, 0]
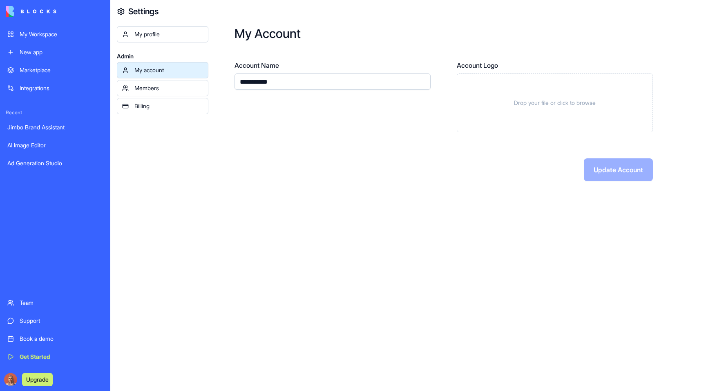
click at [74, 40] on link "My Workspace" at bounding box center [54, 34] width 105 height 16
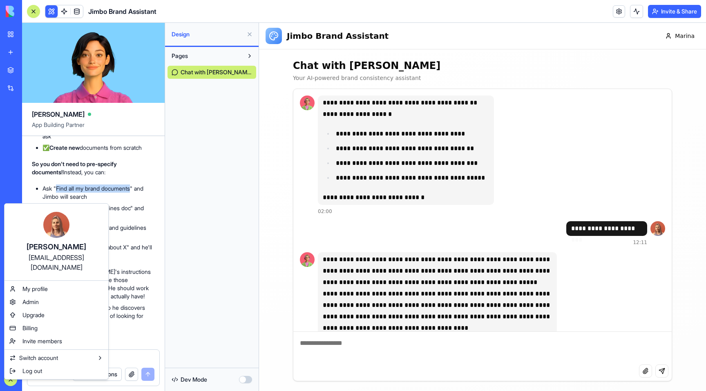
scroll to position [192, 0]
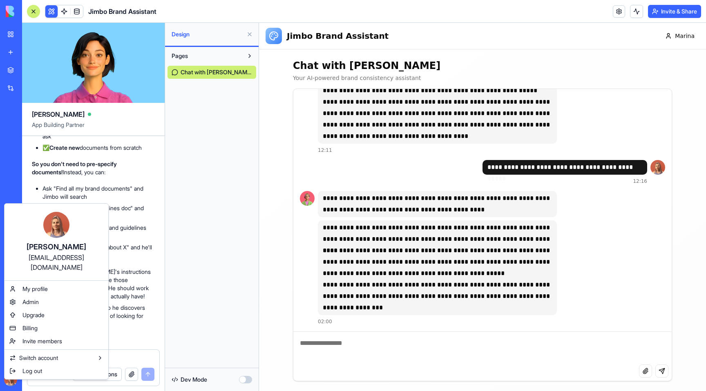
click at [135, 220] on html "My Workspace New app Marketplace Integrations Recent New App New App New App Te…" at bounding box center [353, 195] width 706 height 391
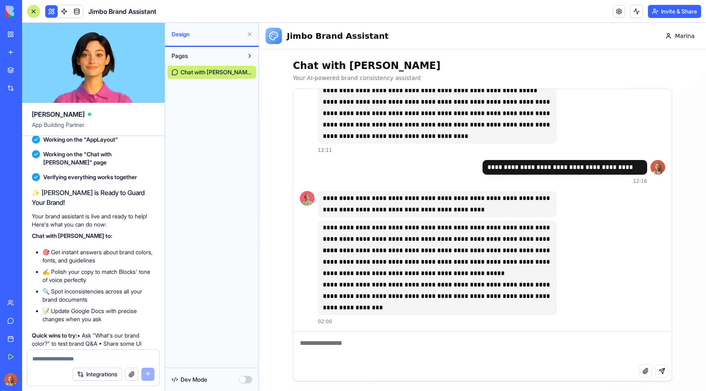
scroll to position [737, 0]
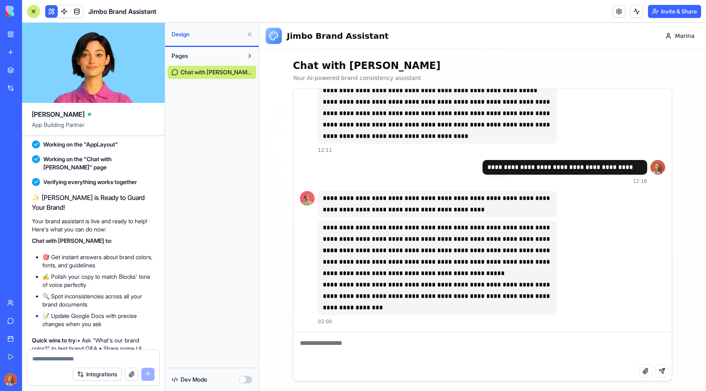
click at [248, 31] on button at bounding box center [249, 34] width 13 height 13
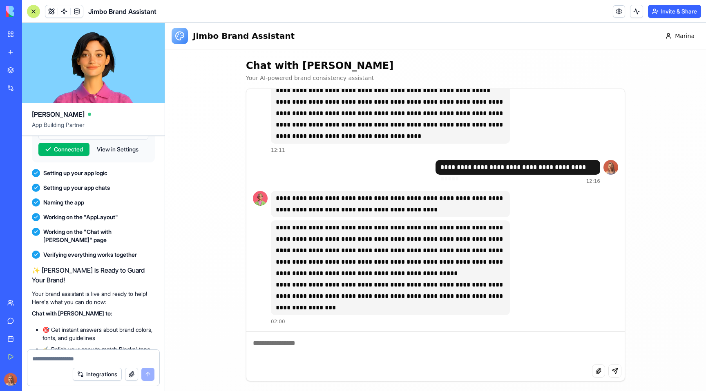
scroll to position [724, 0]
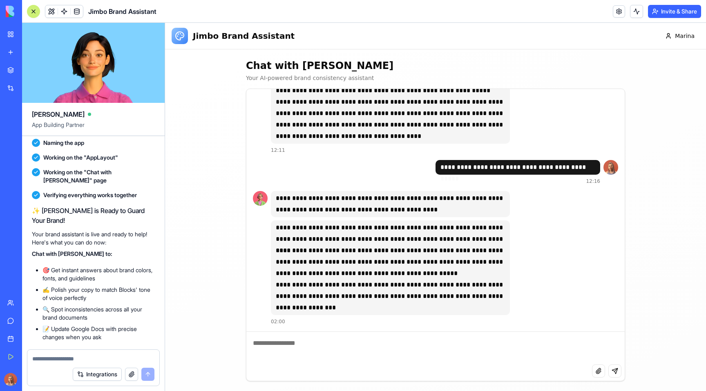
click at [128, 199] on span "Verifying everything works together" at bounding box center [90, 195] width 94 height 8
copy span "Verifying everything works together"
click at [211, 154] on div "**********" at bounding box center [435, 220] width 541 height 342
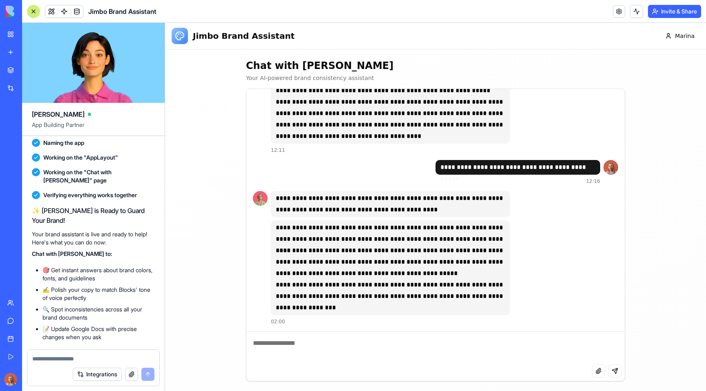
click at [145, 132] on div "Setting up your app chats" at bounding box center [93, 128] width 123 height 8
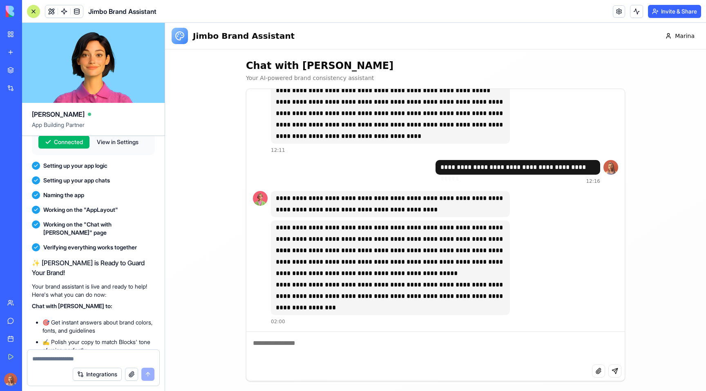
scroll to position [682, 0]
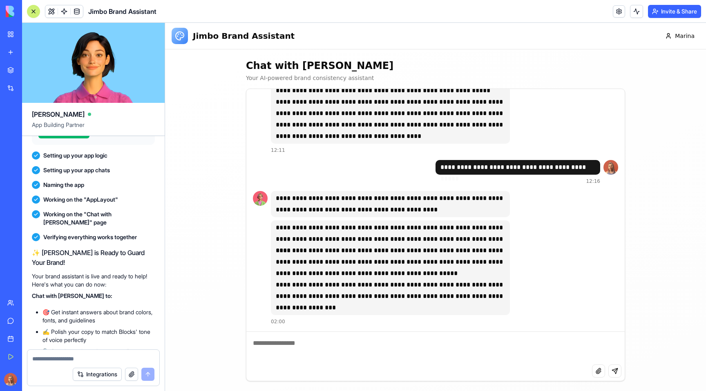
click at [99, 241] on span "Verifying everything works together" at bounding box center [90, 237] width 94 height 8
click at [100, 241] on span "Verifying everything works together" at bounding box center [90, 237] width 94 height 8
copy span "Verifying everything works together"
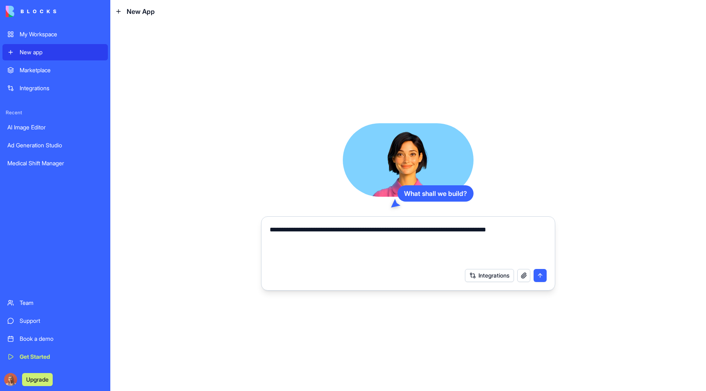
type textarea "**********"
click at [549, 135] on div "**********" at bounding box center [408, 206] width 294 height 167
click at [544, 279] on button "submit" at bounding box center [539, 275] width 13 height 13
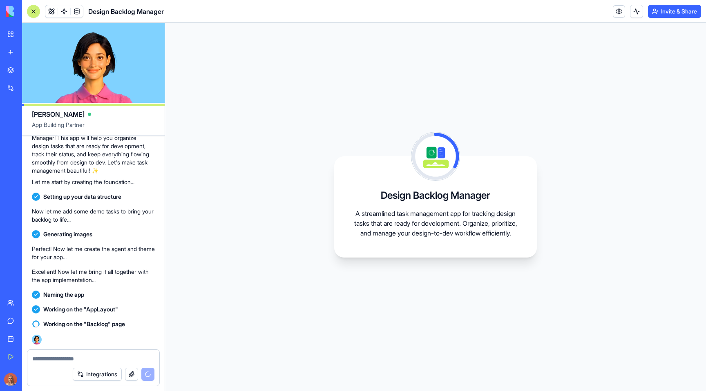
scroll to position [103, 0]
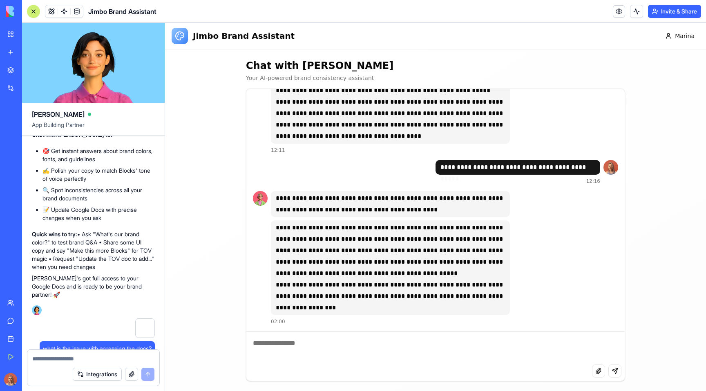
scroll to position [896, 0]
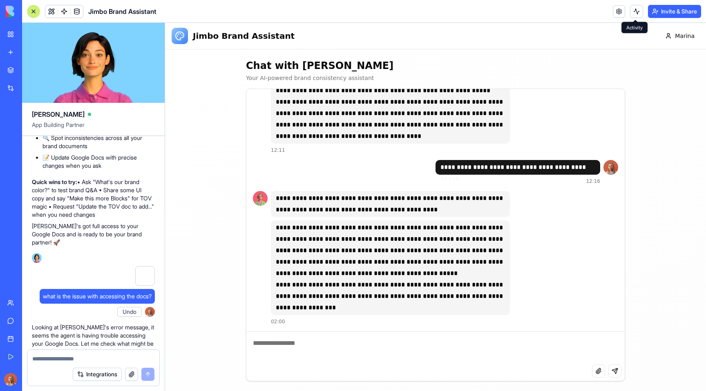
click at [634, 10] on button at bounding box center [636, 11] width 13 height 13
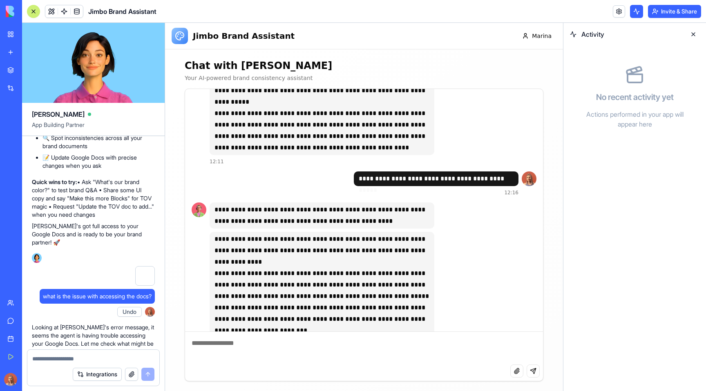
scroll to position [215, 0]
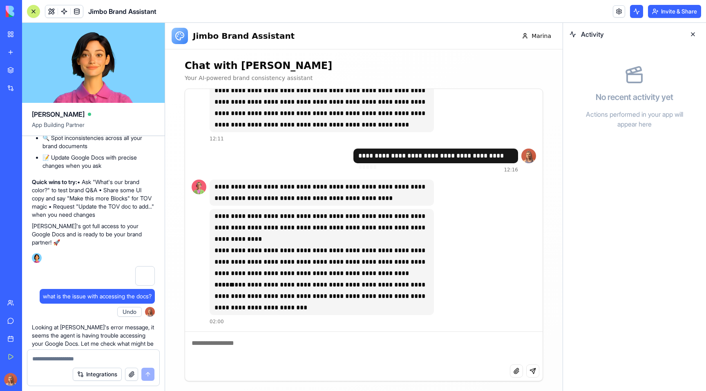
click at [239, 346] on textarea at bounding box center [363, 348] width 357 height 33
type textarea "*****"
type textarea "**********"
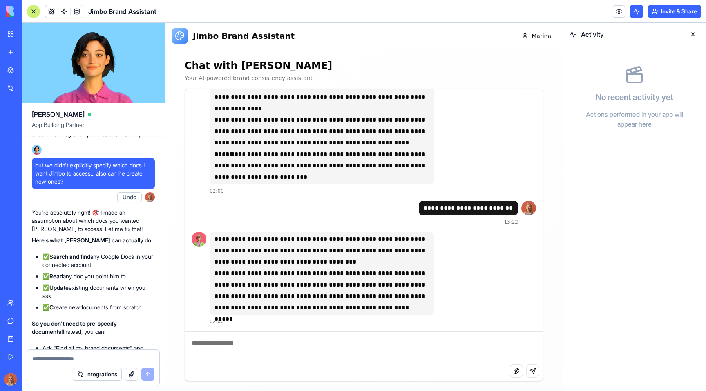
scroll to position [1616, 0]
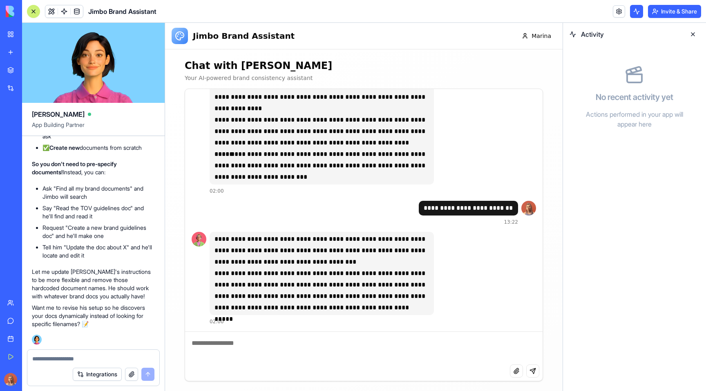
click at [129, 355] on div at bounding box center [93, 356] width 132 height 13
click at [62, 360] on textarea at bounding box center [93, 359] width 122 height 8
type textarea "**"
click at [625, 113] on p "Actions performed in your app will appear here" at bounding box center [635, 119] width 104 height 20
click at [109, 360] on textarea at bounding box center [93, 359] width 122 height 8
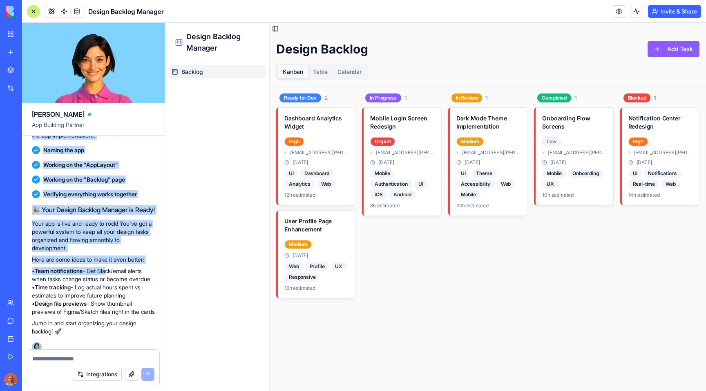
scroll to position [257, 0]
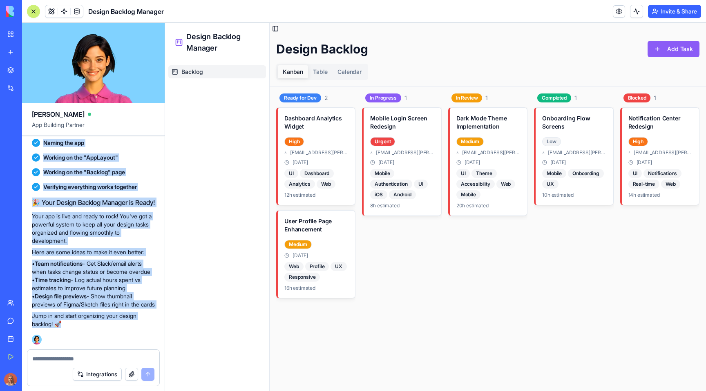
drag, startPoint x: 30, startPoint y: 141, endPoint x: 101, endPoint y: 347, distance: 217.8
click at [100, 348] on div "create an app that help up keep a backlog of design tasks that are ready for de…" at bounding box center [93, 127] width 143 height 446
copy div "loremi do sit amet cons ad elit s doeiusm te incidi utlab etdo mag aliqu eni ad…"
